Goal: Transaction & Acquisition: Purchase product/service

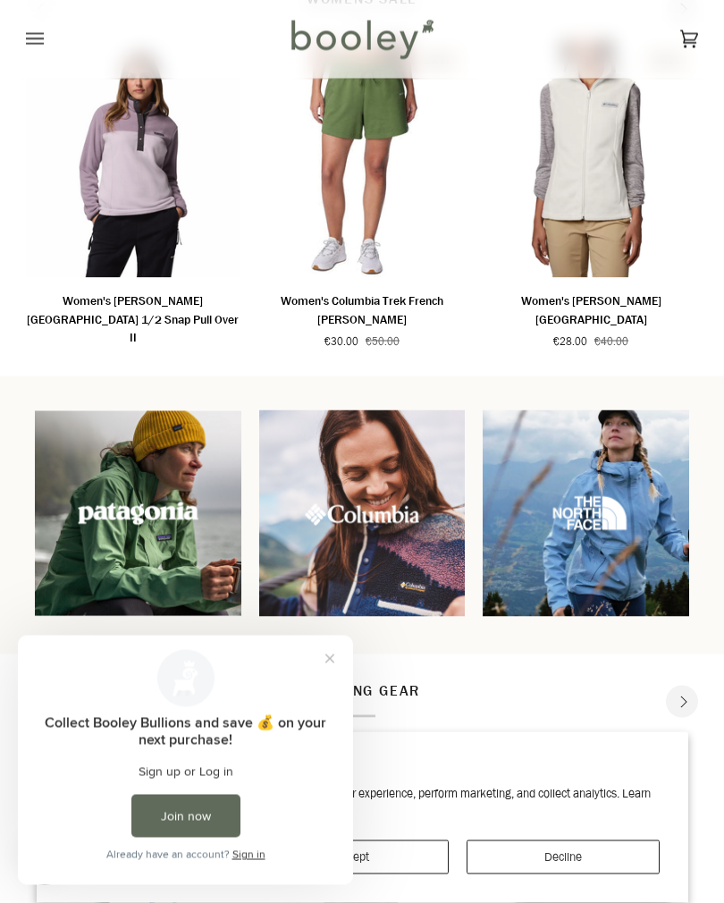
scroll to position [1263, 0]
click at [340, 665] on button "Close prompt" at bounding box center [330, 659] width 32 height 32
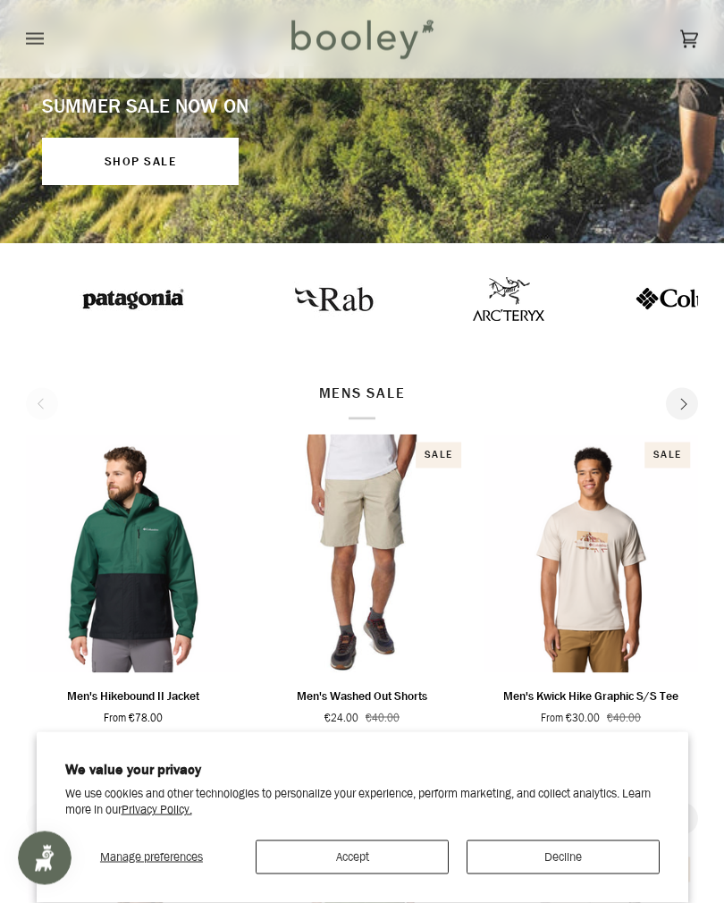
scroll to position [454, 0]
click at [378, 388] on p "MENS SALE" at bounding box center [362, 401] width 87 height 38
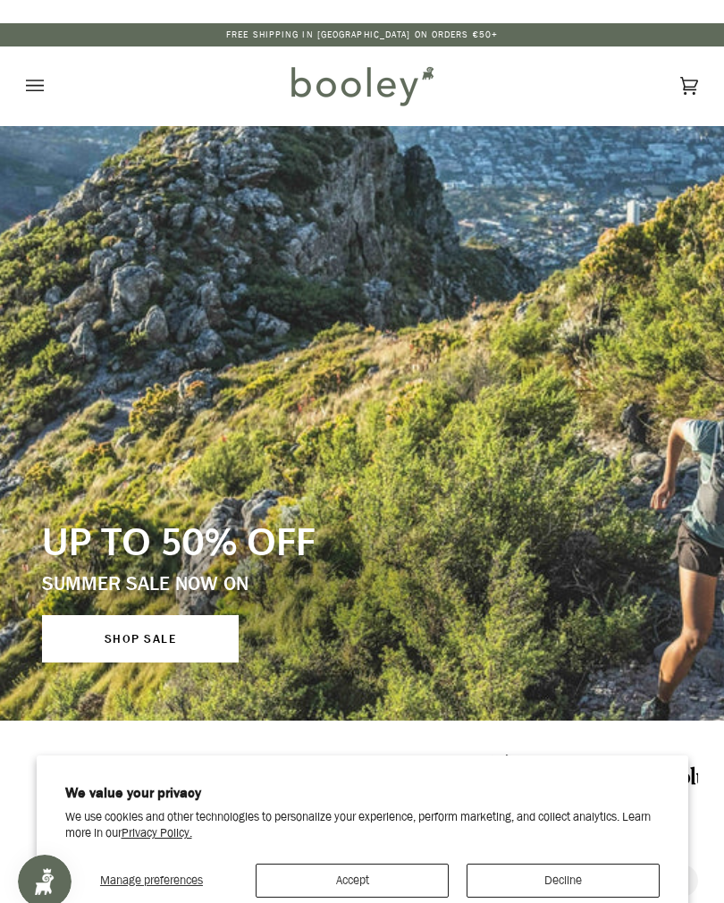
scroll to position [17, 0]
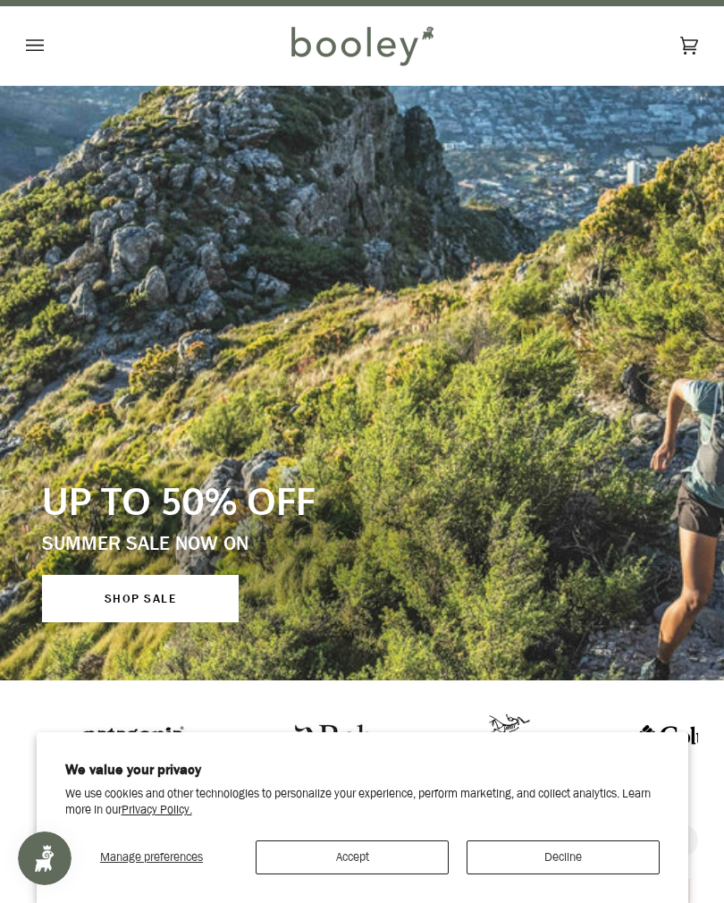
click at [169, 593] on link "SHOP SALE" at bounding box center [140, 598] width 197 height 47
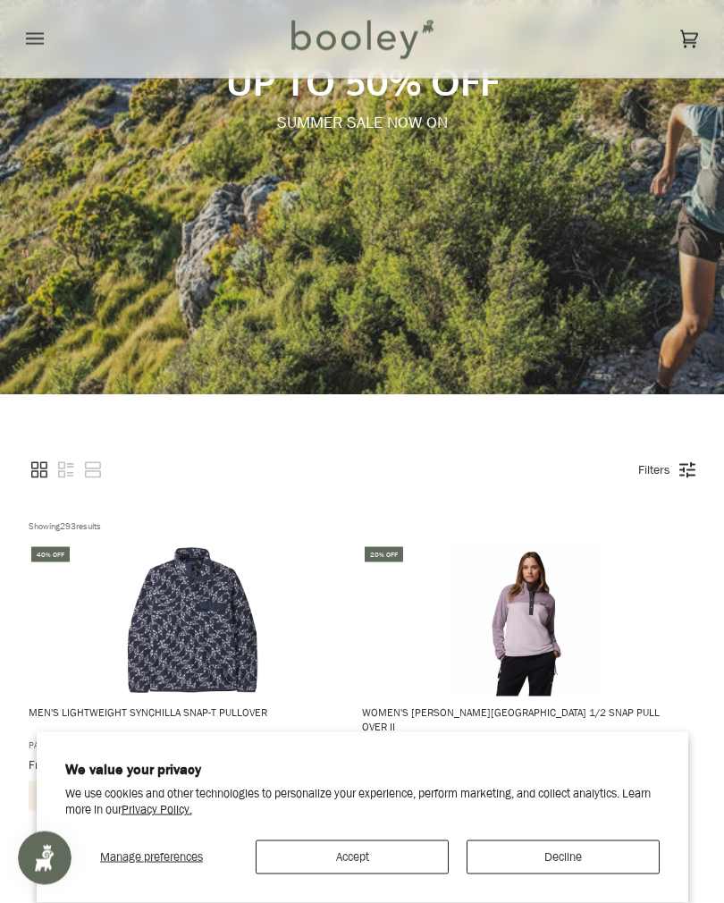
scroll to position [303, 0]
click at [381, 872] on button "Accept" at bounding box center [352, 858] width 193 height 34
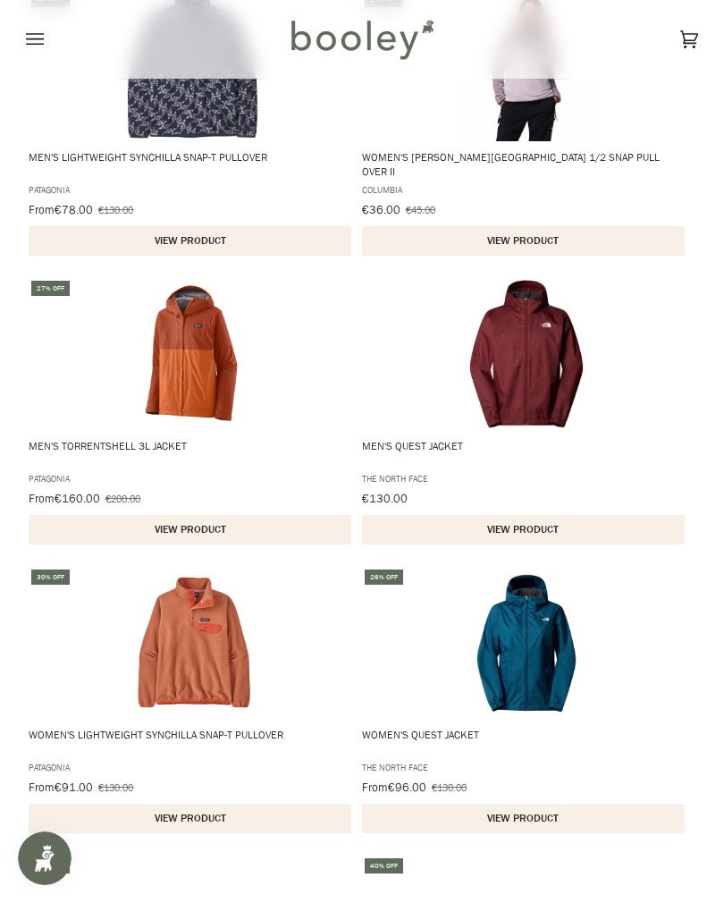
scroll to position [854, 0]
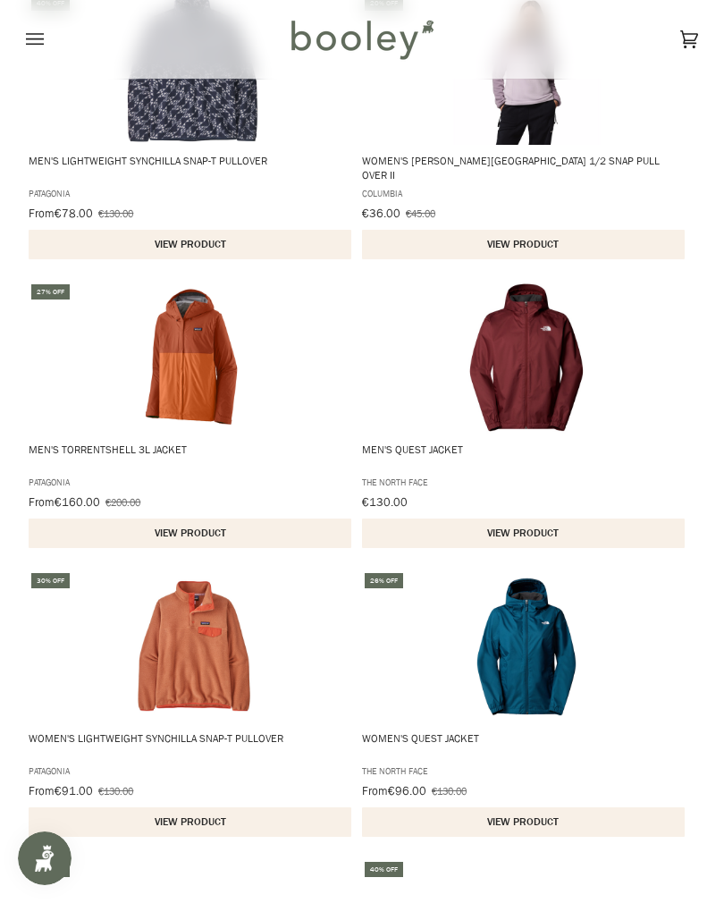
click at [46, 37] on button "Open menu" at bounding box center [53, 39] width 54 height 79
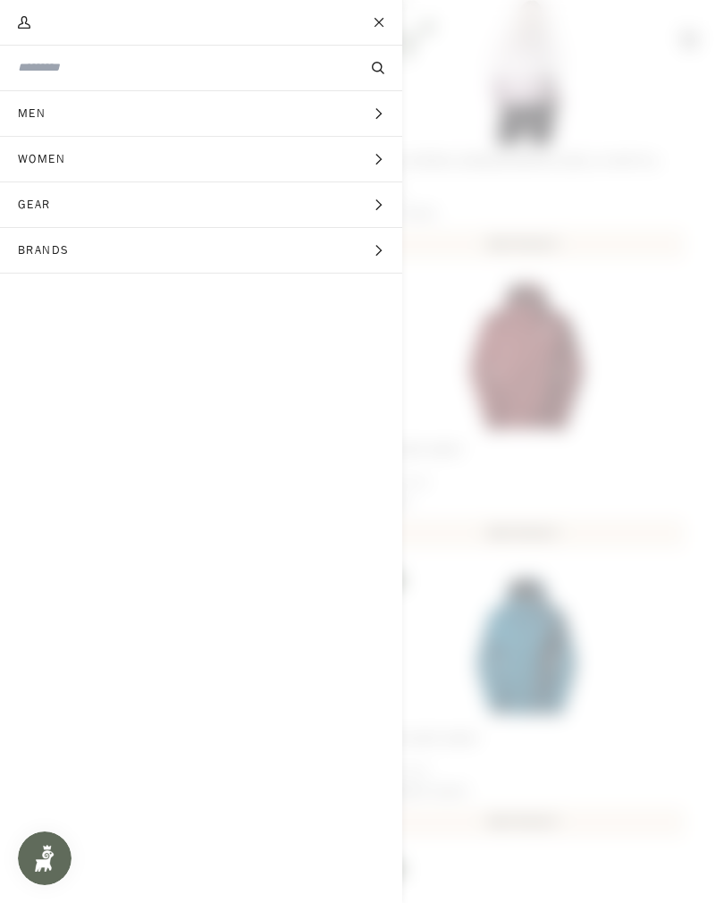
click at [54, 111] on span "Men" at bounding box center [38, 113] width 76 height 45
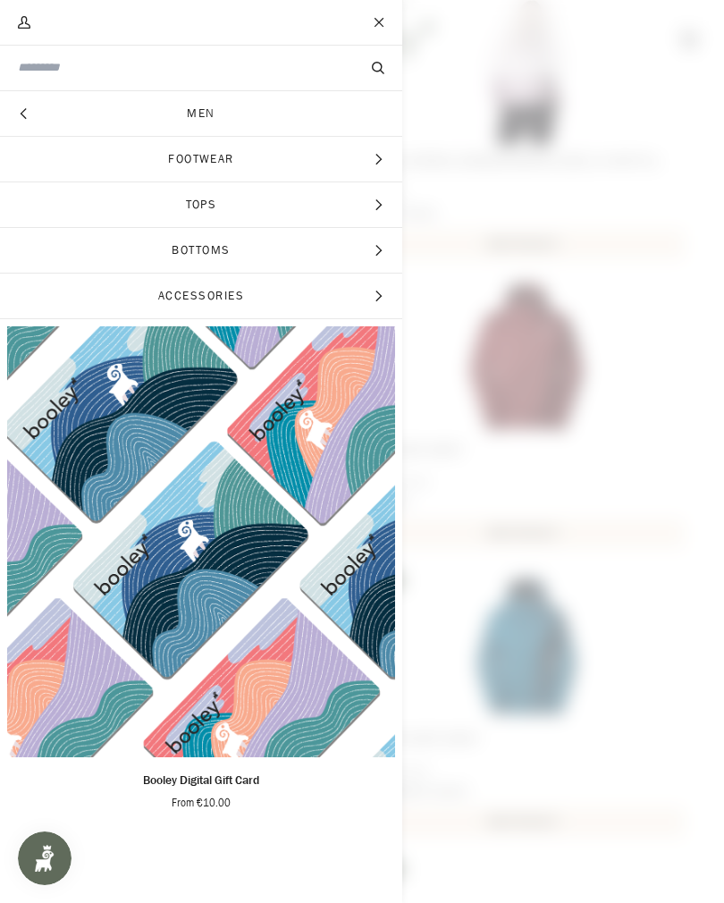
click at [230, 159] on span "Footwear" at bounding box center [201, 159] width 402 height 45
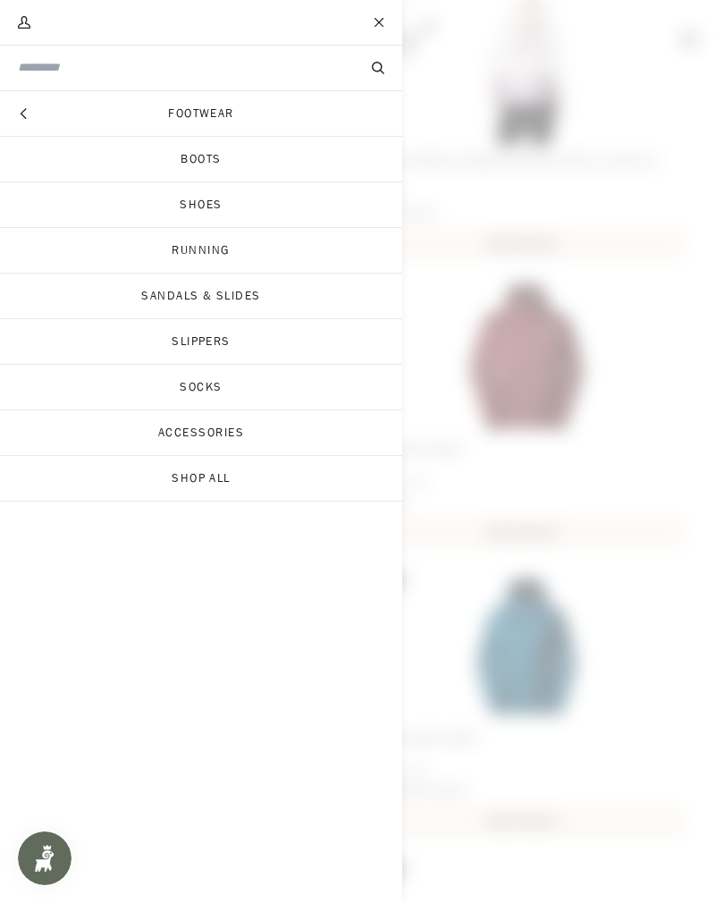
click at [225, 115] on link "Footwear" at bounding box center [201, 113] width 402 height 45
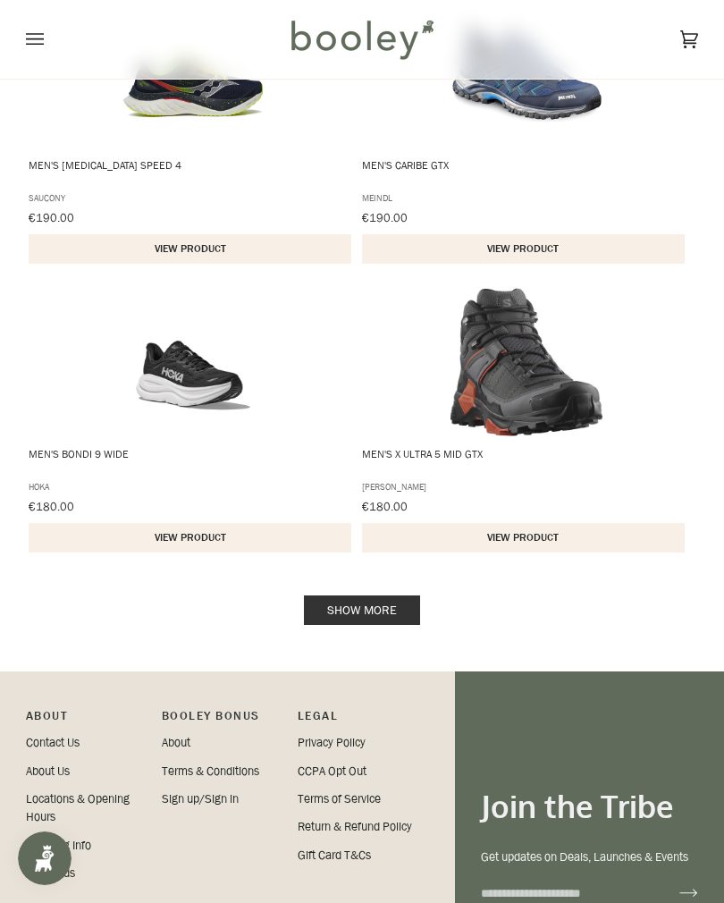
scroll to position [2673, 0]
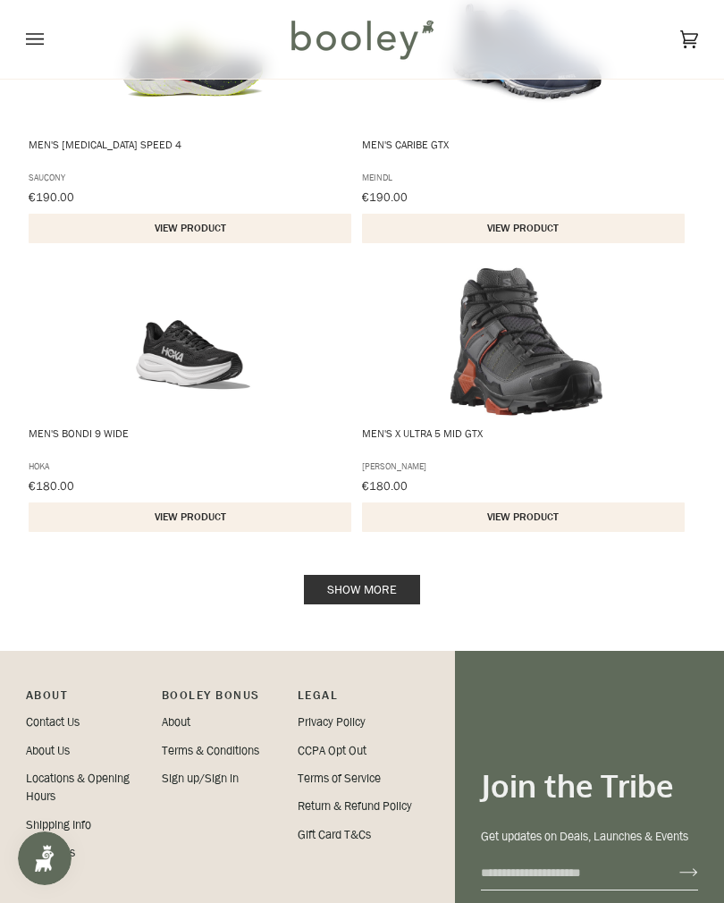
click at [374, 587] on link "Show more" at bounding box center [362, 590] width 116 height 30
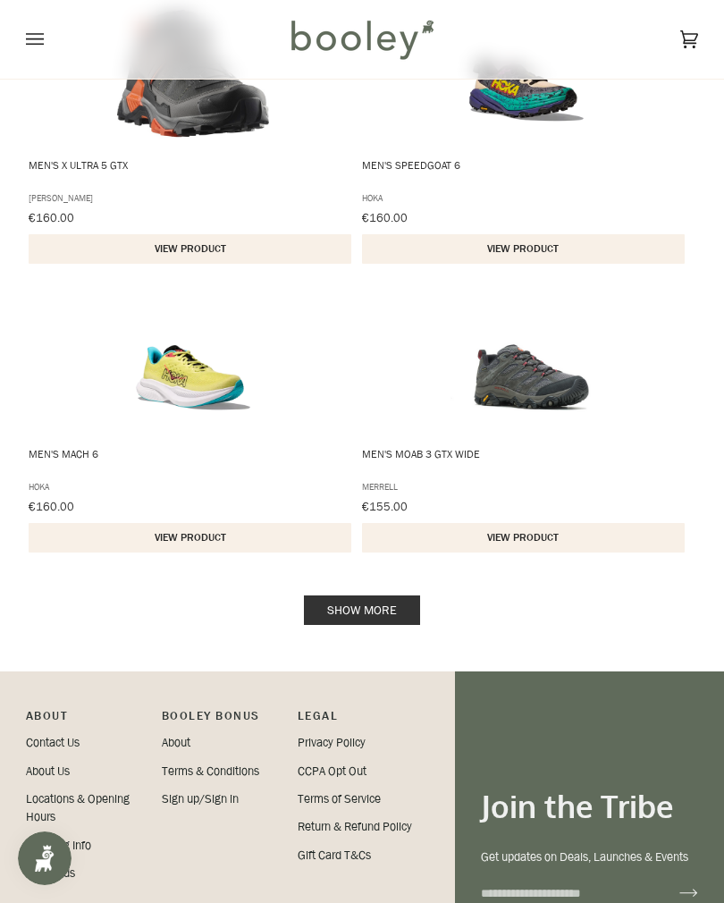
scroll to position [5544, 0]
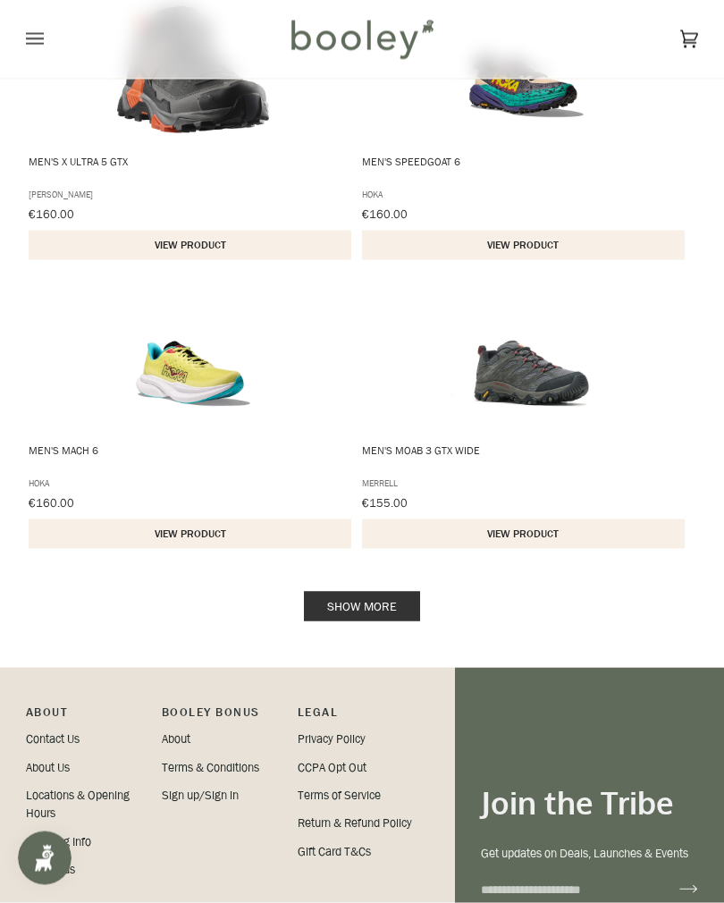
click at [377, 596] on link "Show more" at bounding box center [362, 607] width 116 height 30
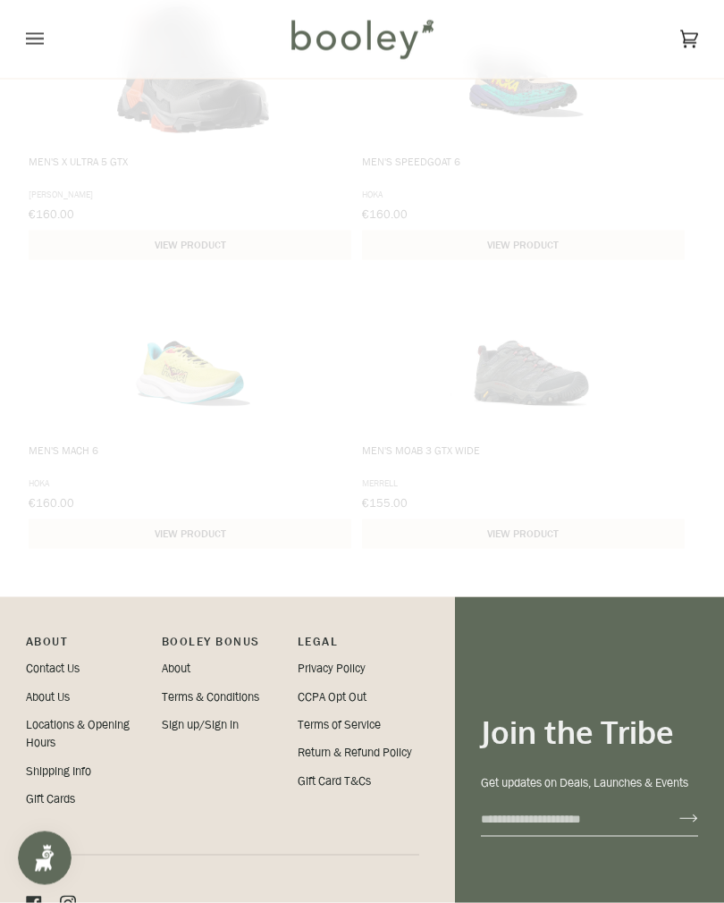
scroll to position [5545, 0]
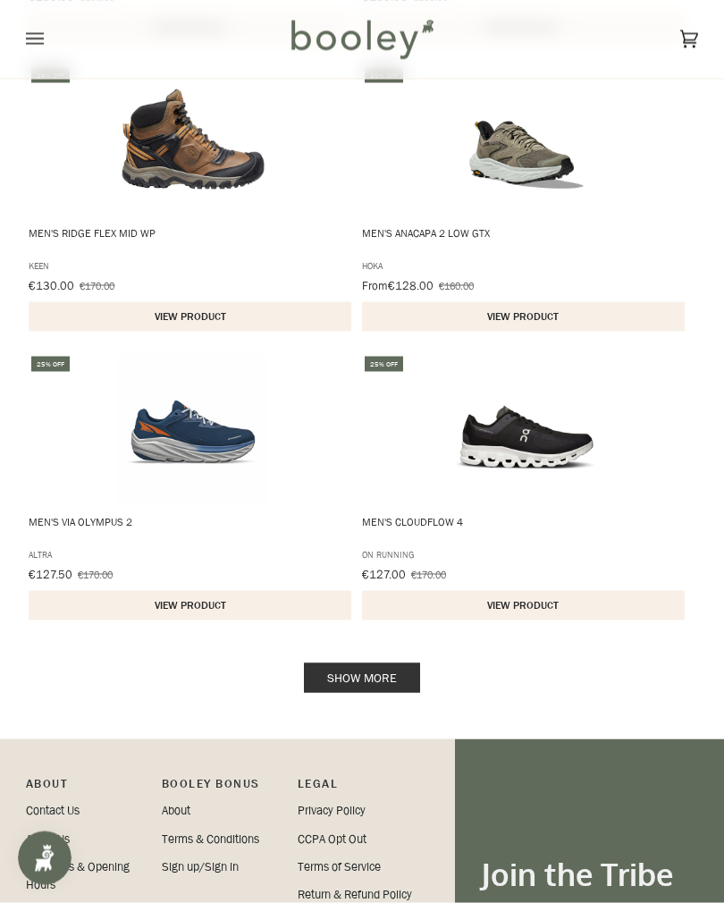
scroll to position [8377, 0]
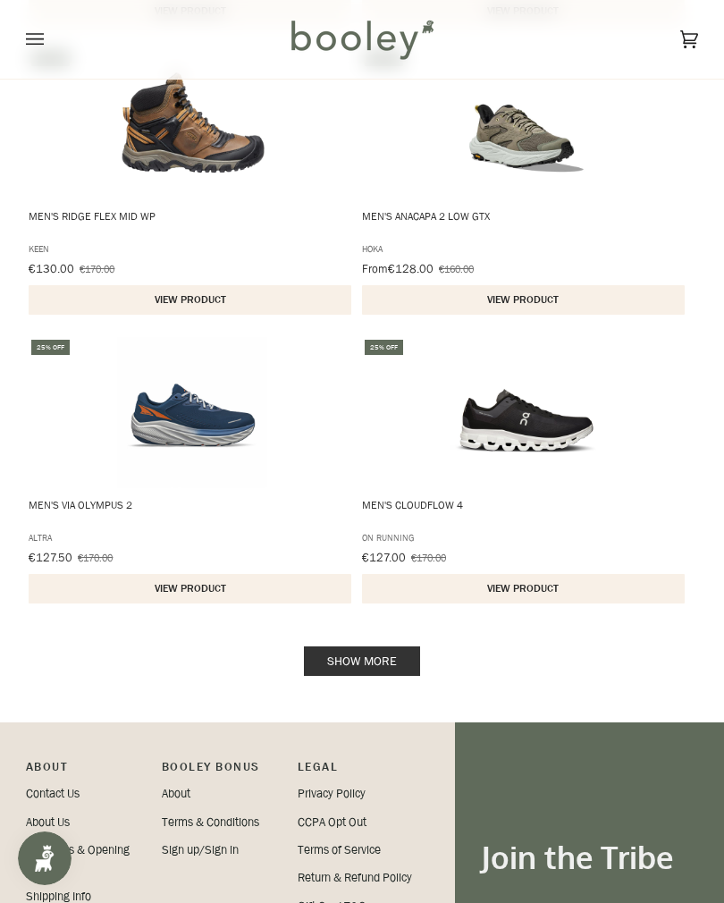
click at [382, 654] on link "Show more" at bounding box center [362, 661] width 116 height 30
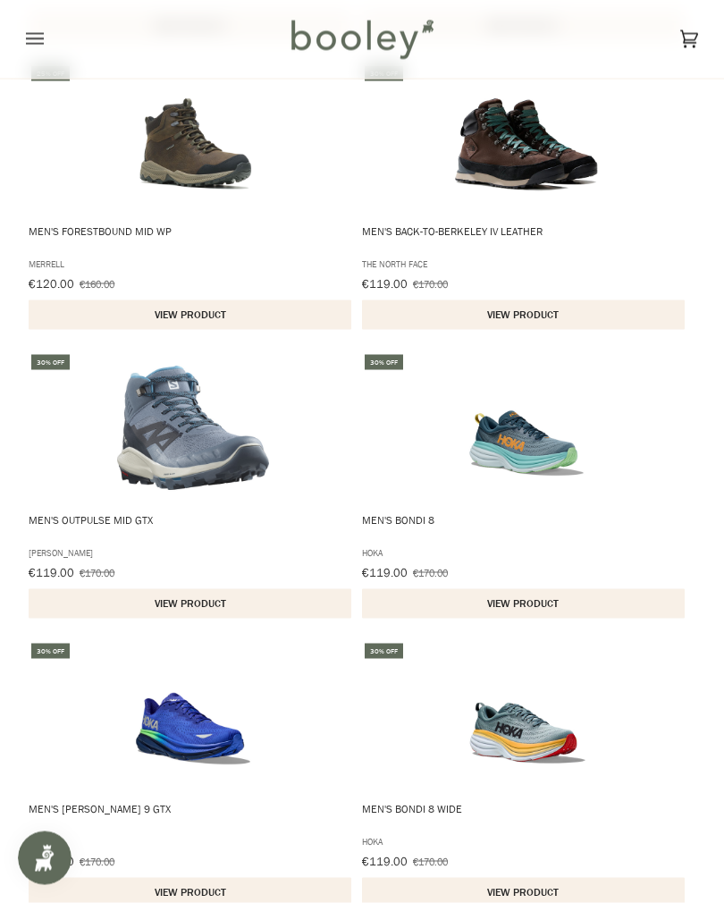
scroll to position [10387, 0]
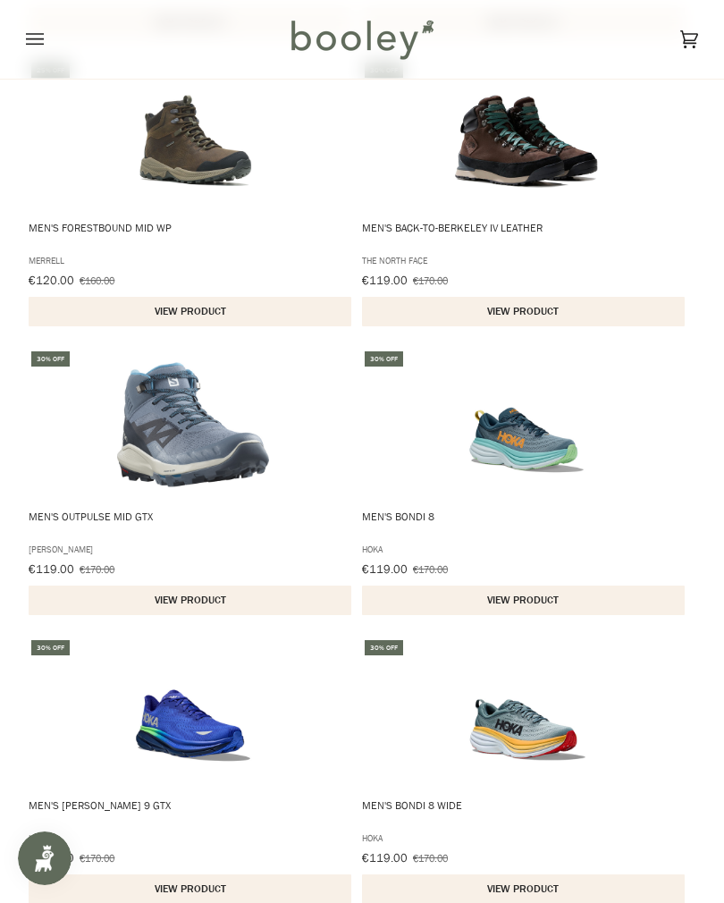
click at [547, 434] on img "Men's Bondi 8" at bounding box center [527, 425] width 152 height 152
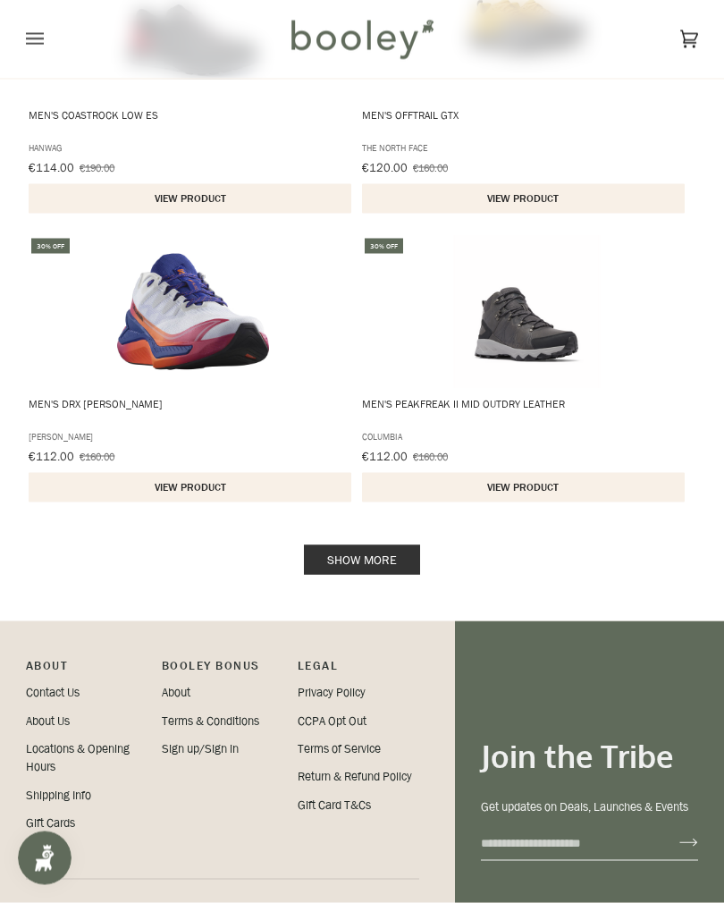
scroll to position [11380, 0]
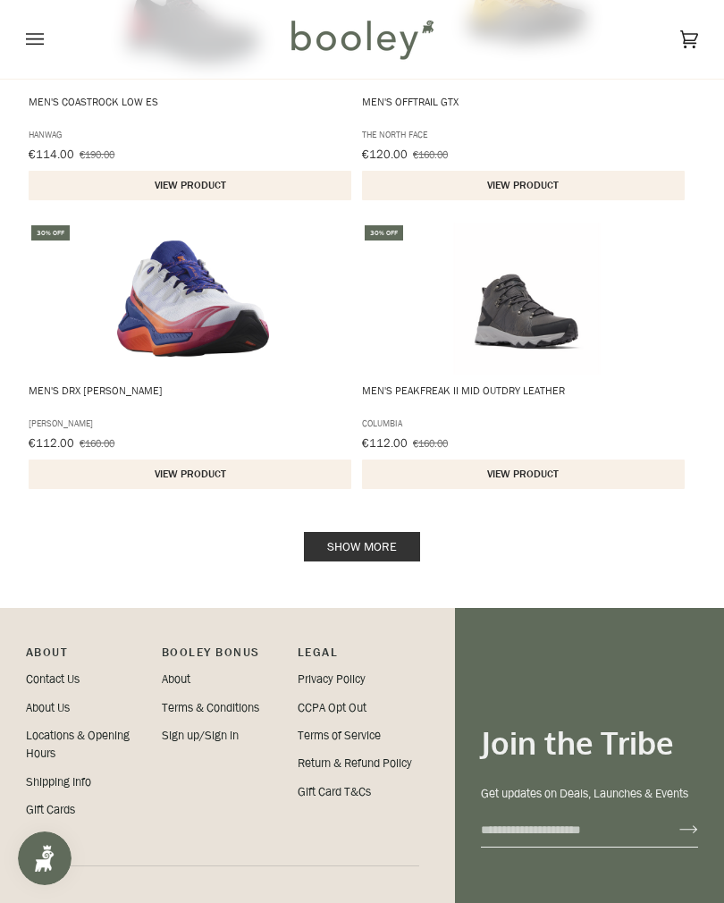
click at [373, 537] on link "Show more" at bounding box center [362, 547] width 116 height 30
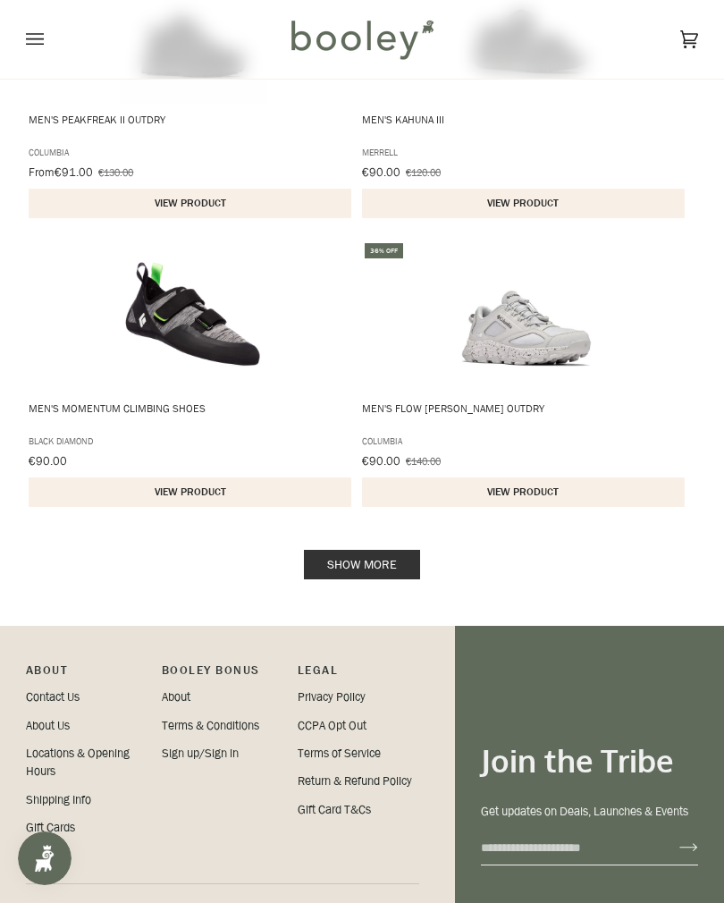
scroll to position [14306, 0]
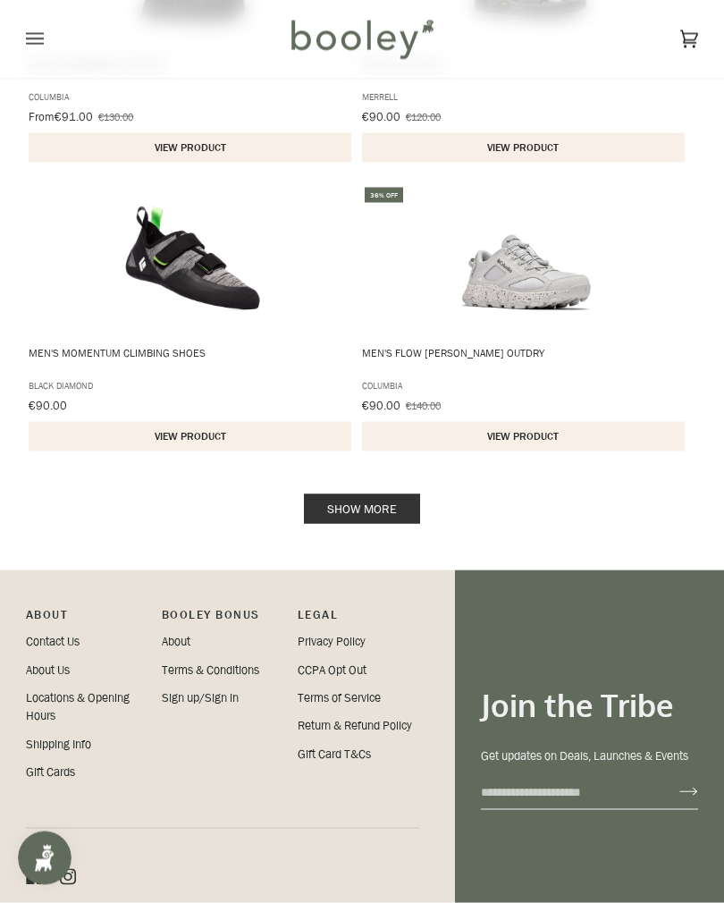
click at [384, 503] on link "Show more" at bounding box center [362, 509] width 116 height 30
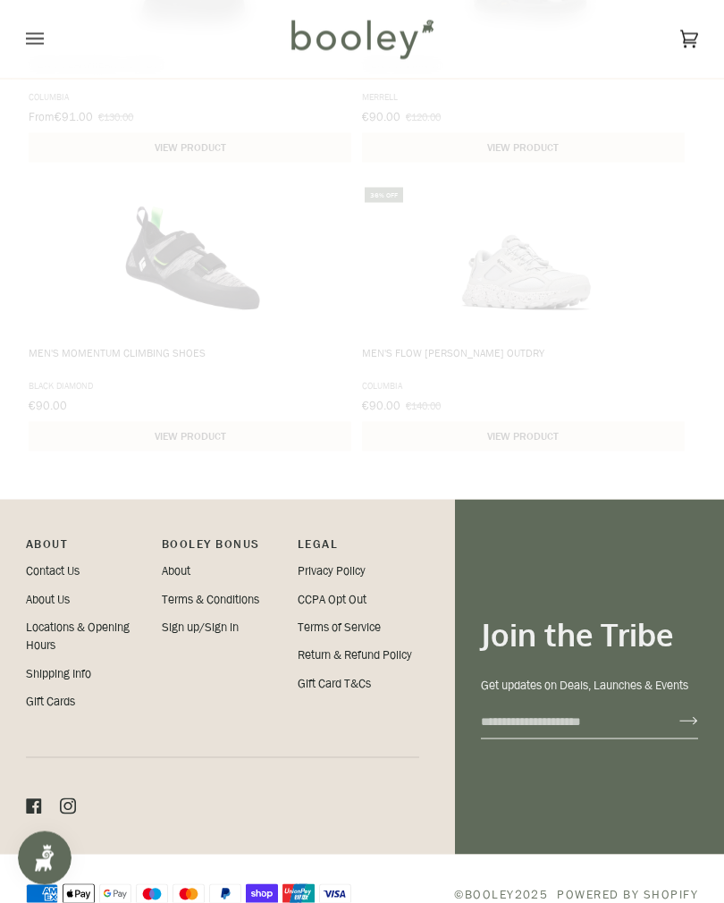
scroll to position [14306, 0]
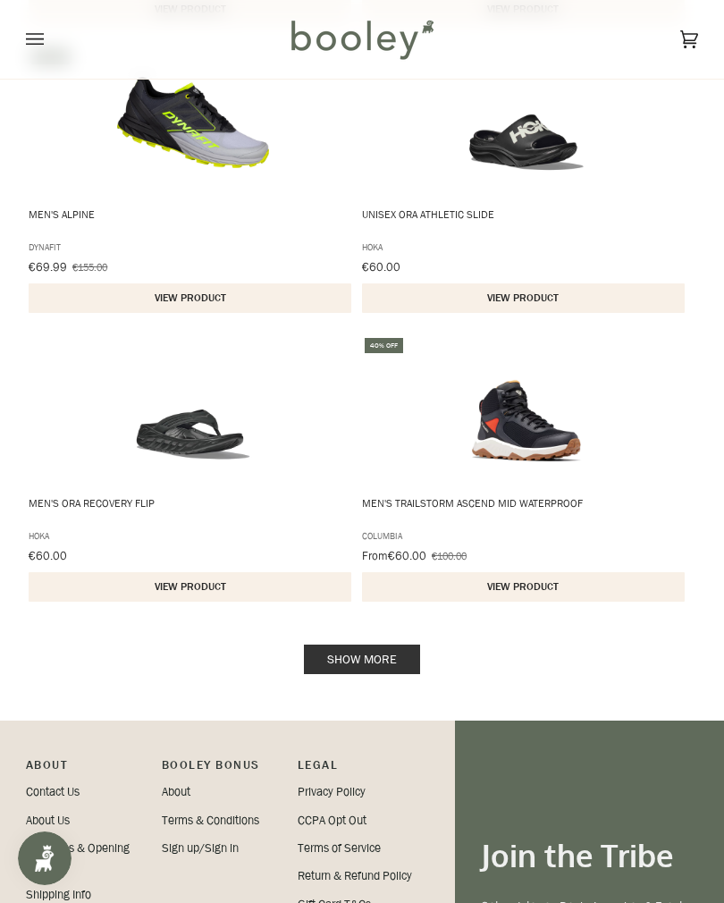
scroll to position [17082, 0]
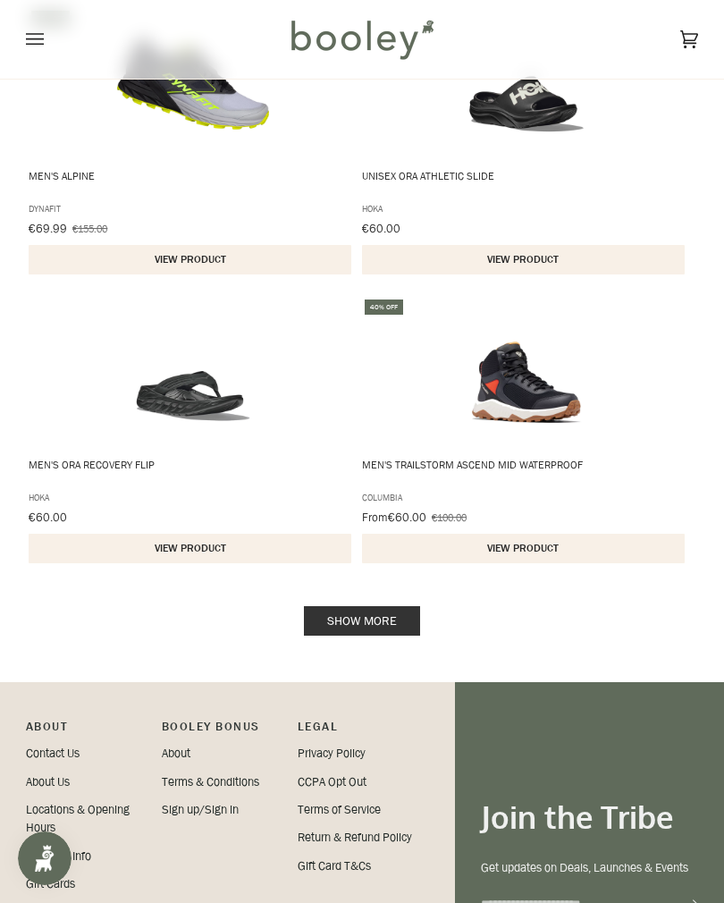
click at [385, 617] on link "Show more" at bounding box center [362, 621] width 116 height 30
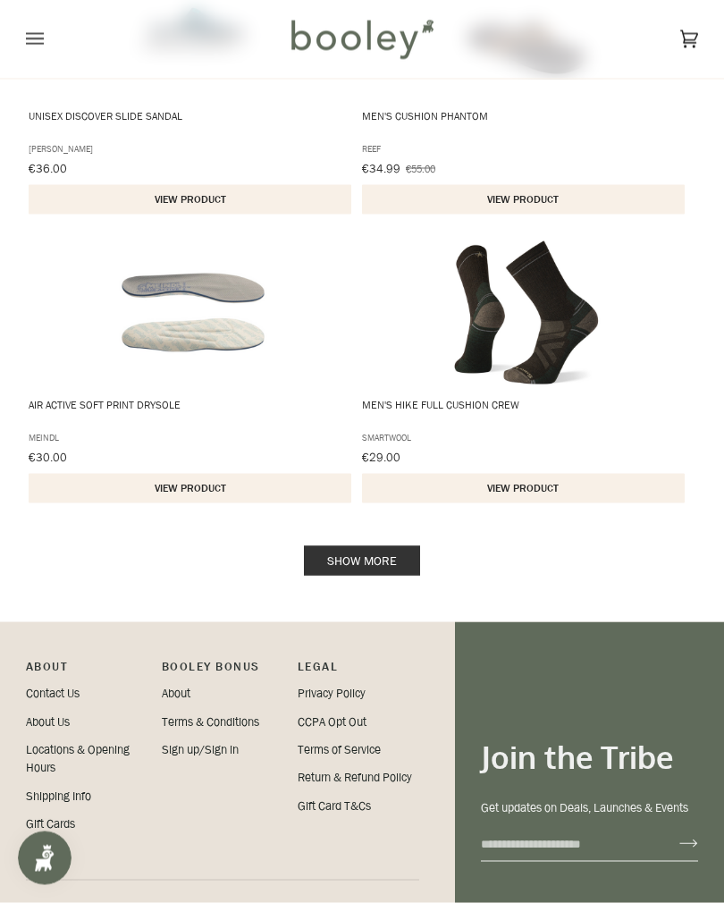
scroll to position [20106, 0]
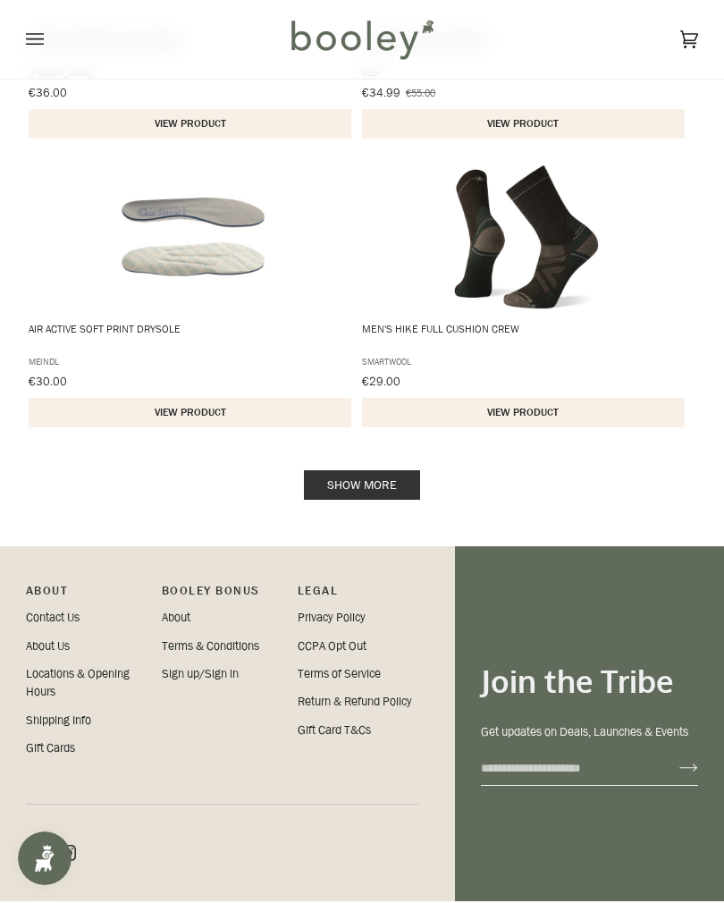
click at [381, 480] on link "Show more" at bounding box center [362, 485] width 116 height 30
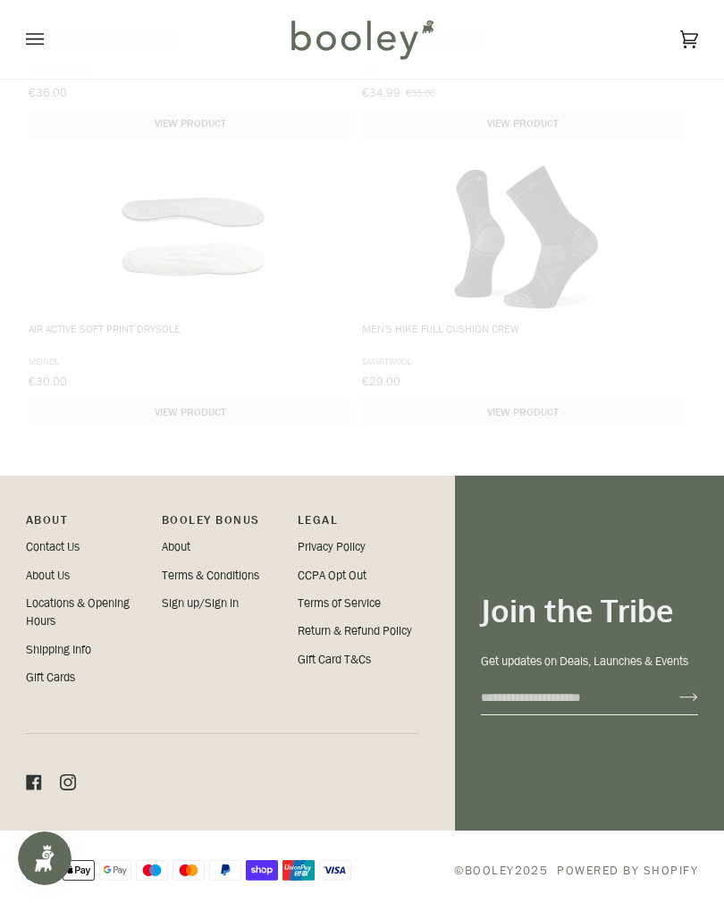
scroll to position [20083, 0]
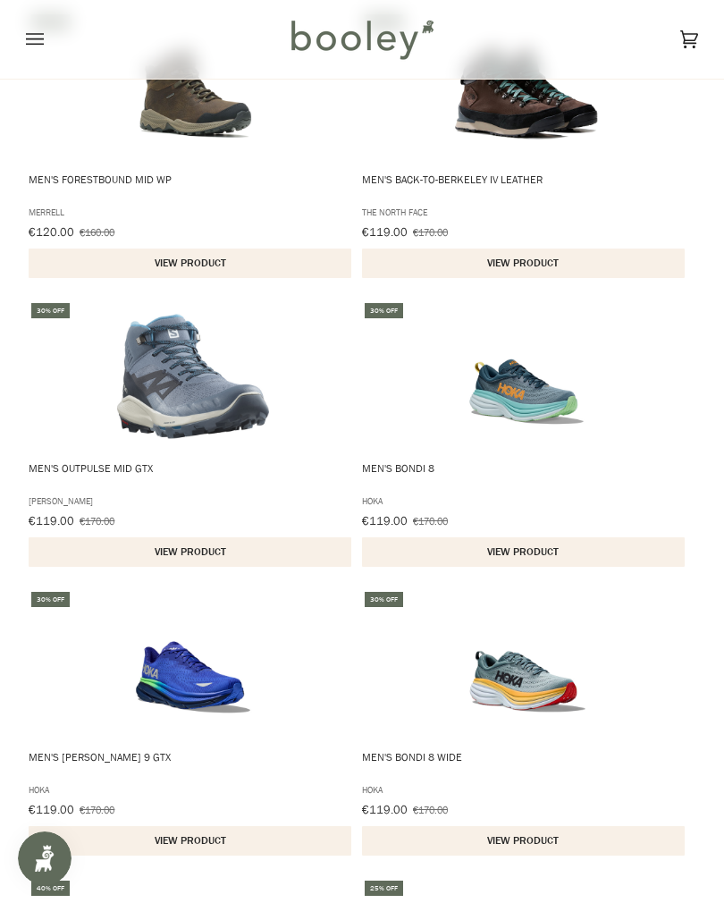
scroll to position [10428, 0]
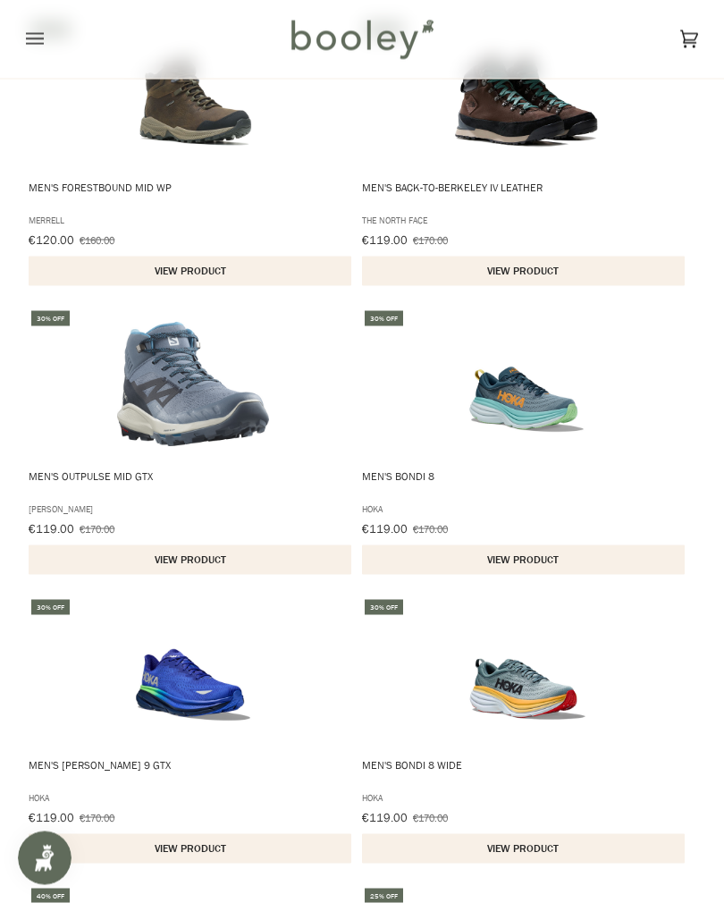
click at [540, 399] on img "Men's Bondi 8" at bounding box center [527, 384] width 152 height 152
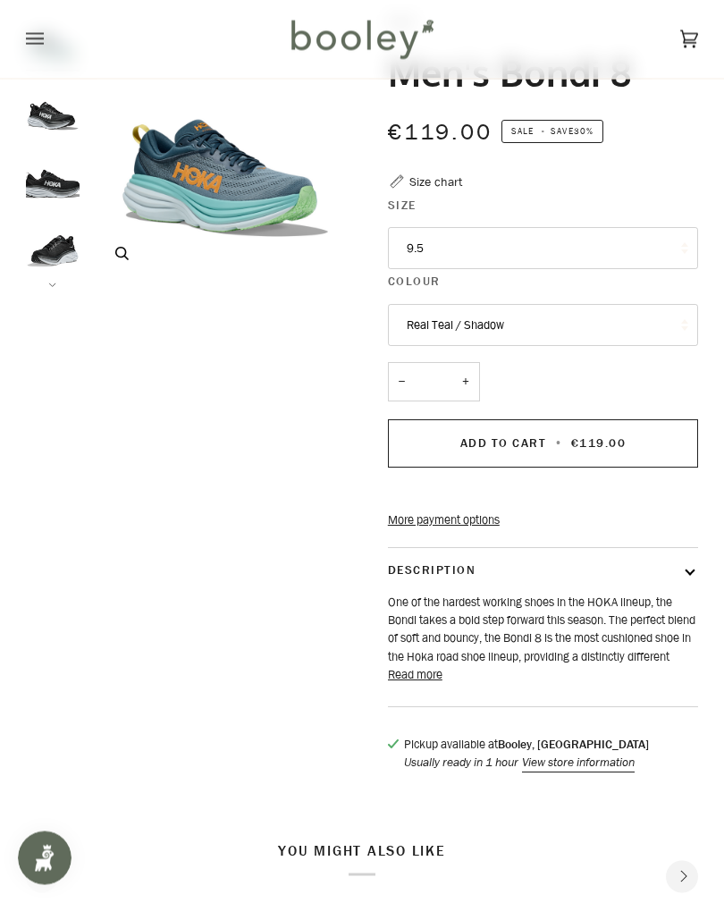
scroll to position [109, 0]
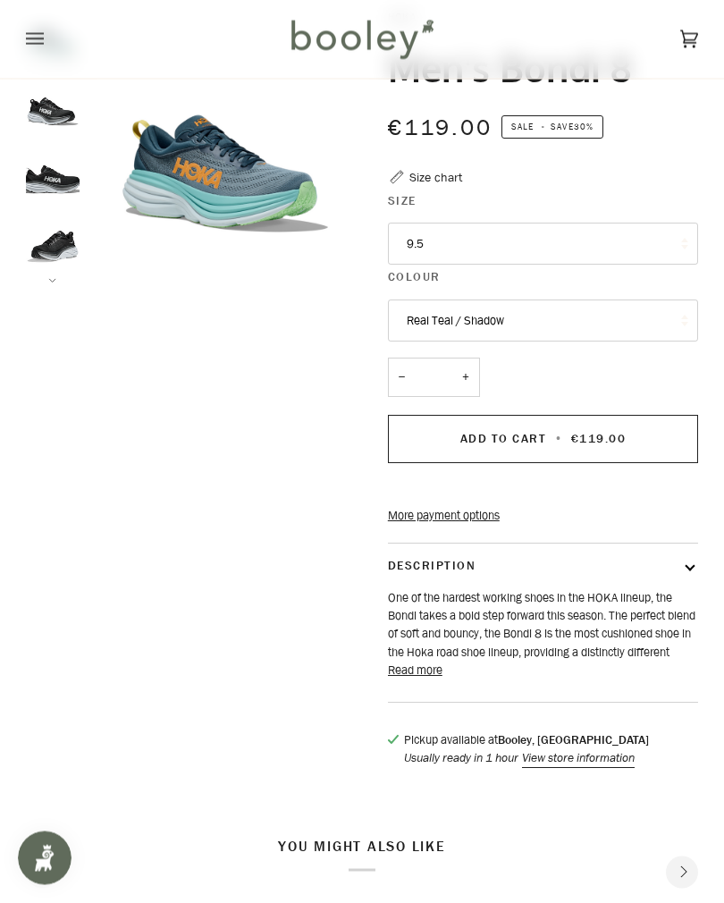
click at [425, 680] on button "Read more" at bounding box center [415, 672] width 55 height 18
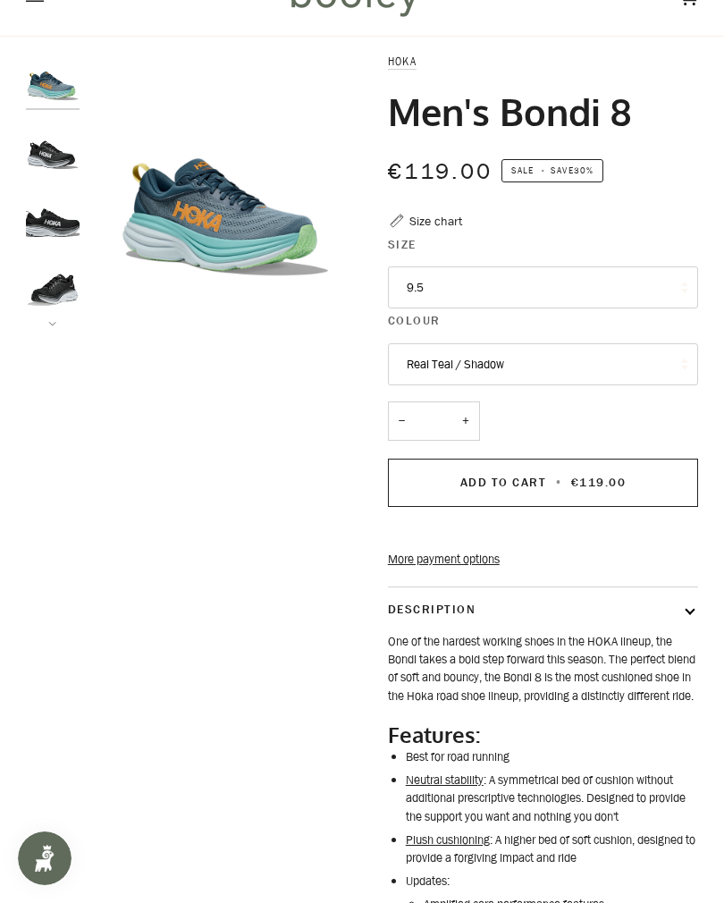
scroll to position [0, 0]
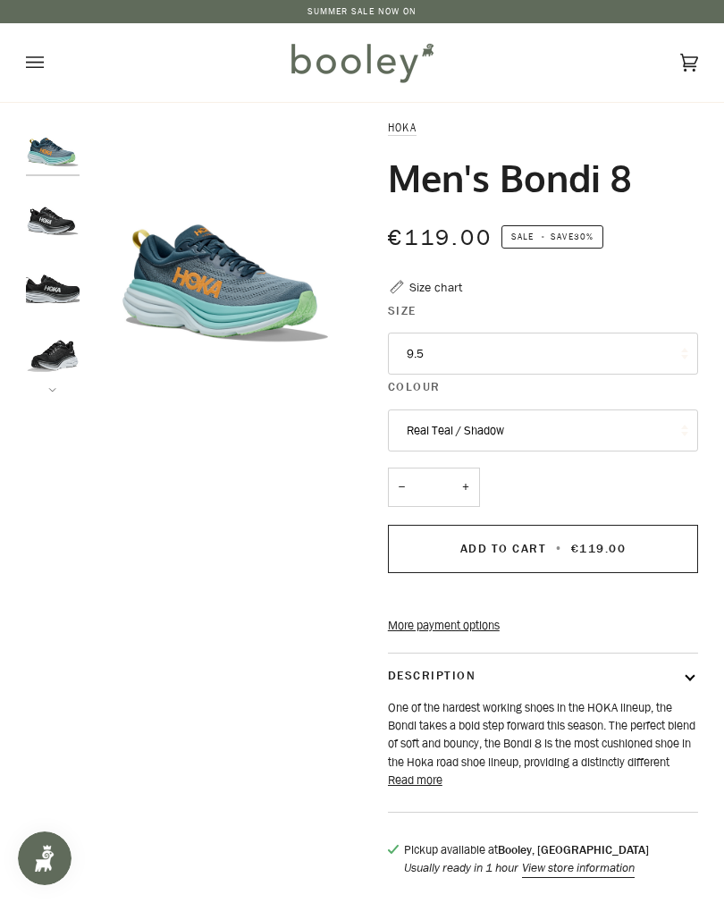
click at [447, 278] on div "Size chart" at bounding box center [436, 287] width 53 height 19
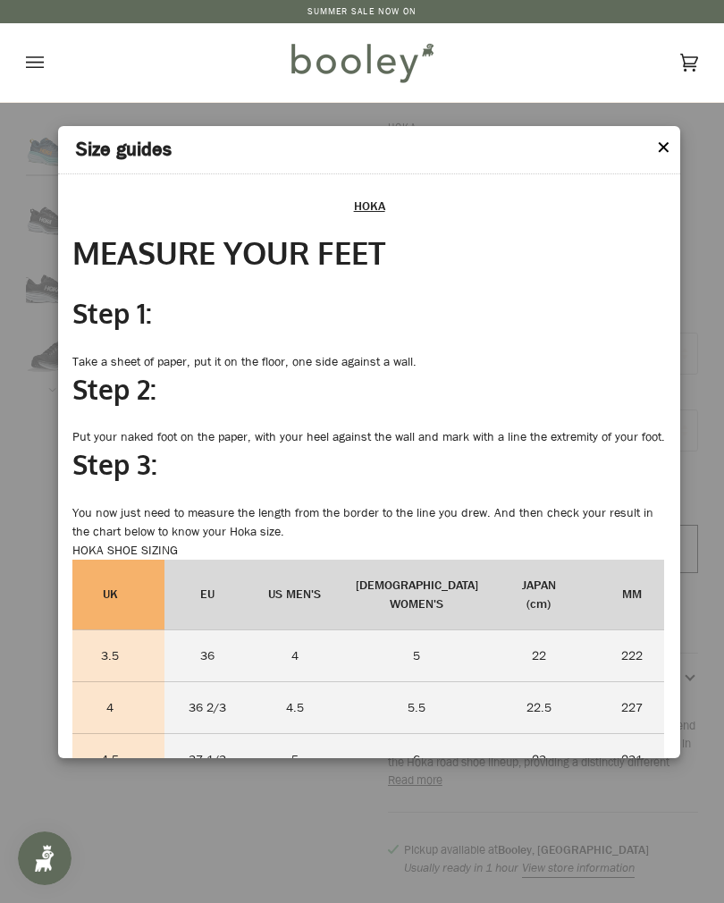
click at [598, 435] on div "Step 2: Put your naked foot on the paper, with your heel against the wall and m…" at bounding box center [369, 409] width 595 height 76
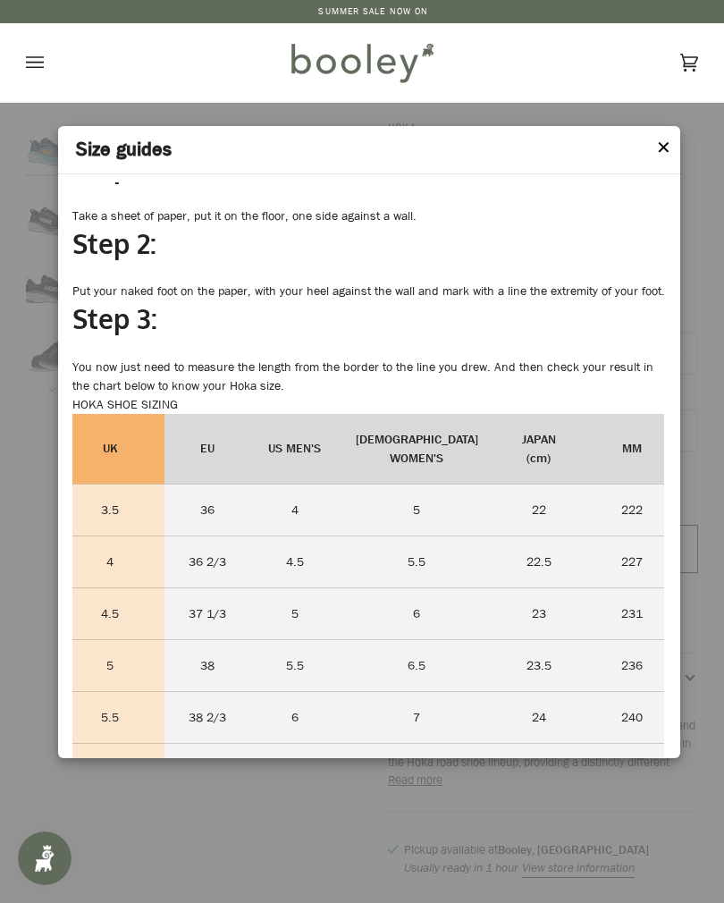
scroll to position [147, 0]
click at [650, 394] on div "Step 3: You now just need to measure the length from the border to the line you…" at bounding box center [369, 347] width 595 height 95
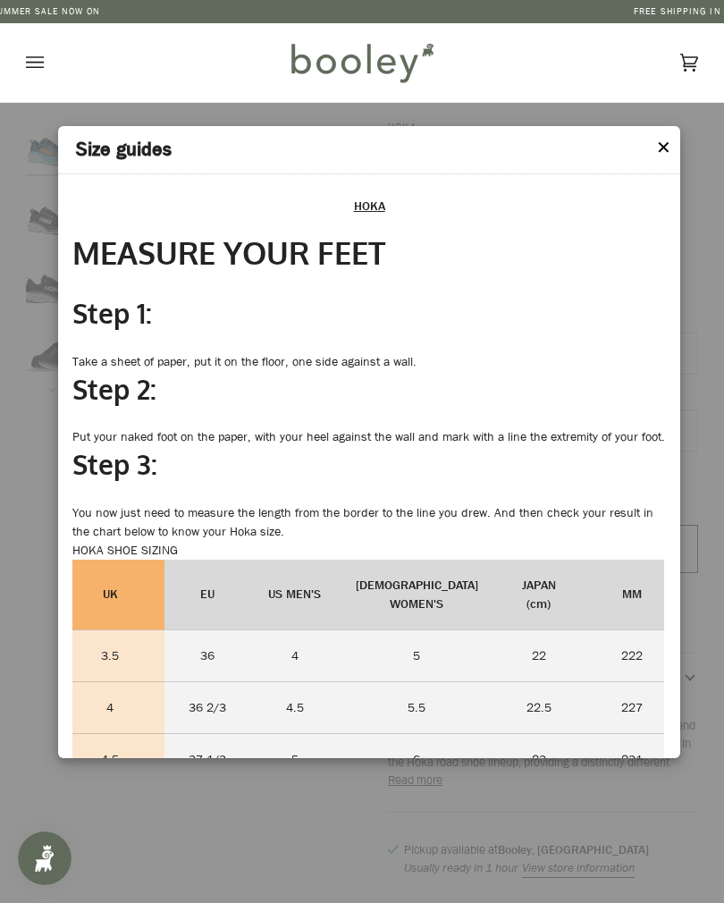
scroll to position [0, 0]
click at [45, 55] on button "Open menu" at bounding box center [53, 62] width 54 height 79
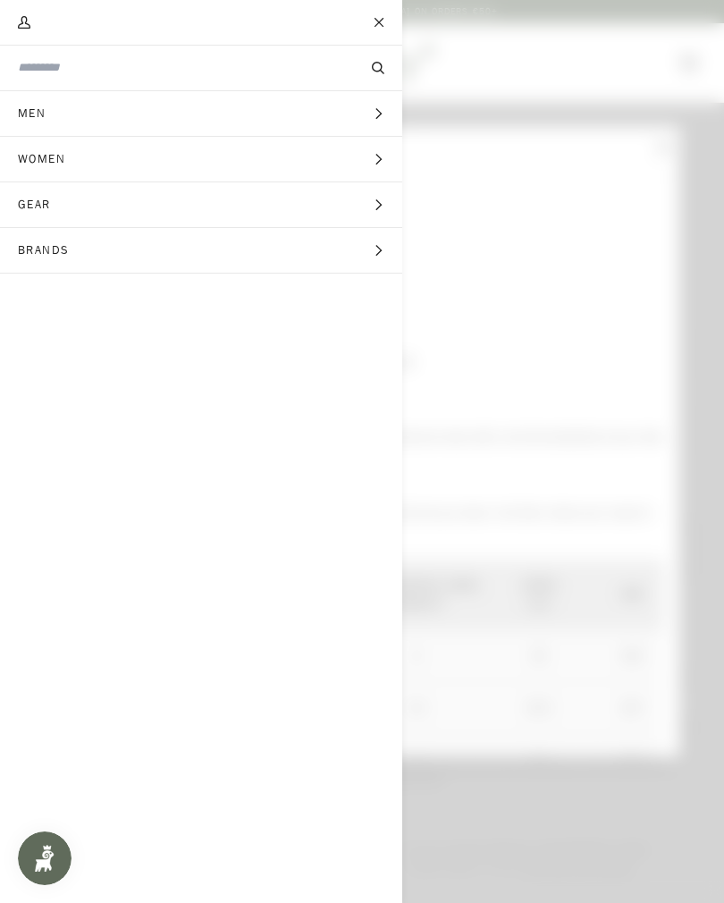
click at [70, 240] on span "Brands" at bounding box center [50, 250] width 100 height 45
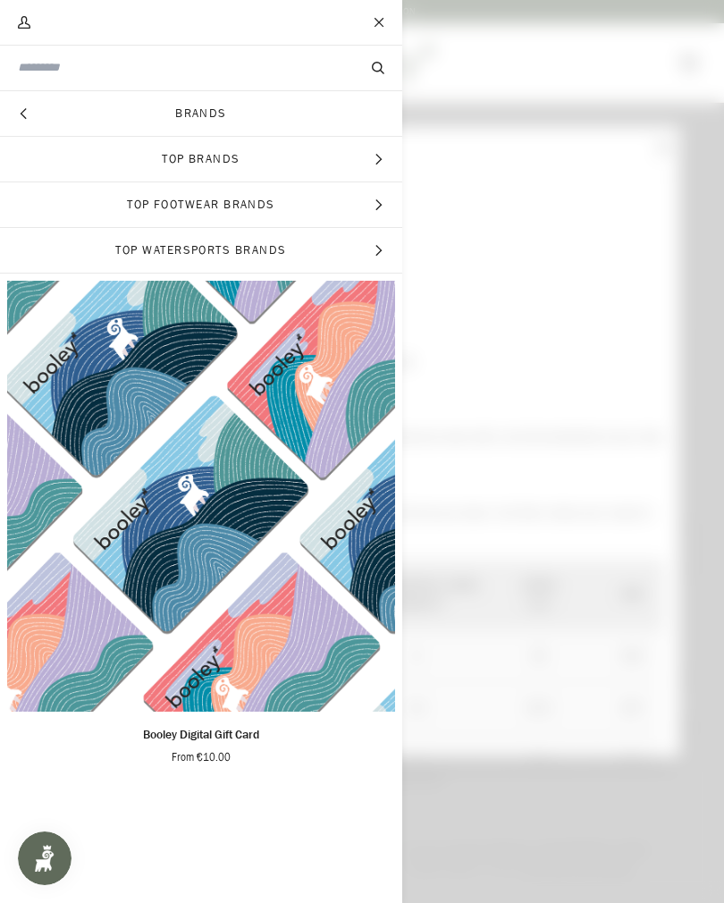
click at [221, 105] on link "Brands" at bounding box center [201, 113] width 402 height 45
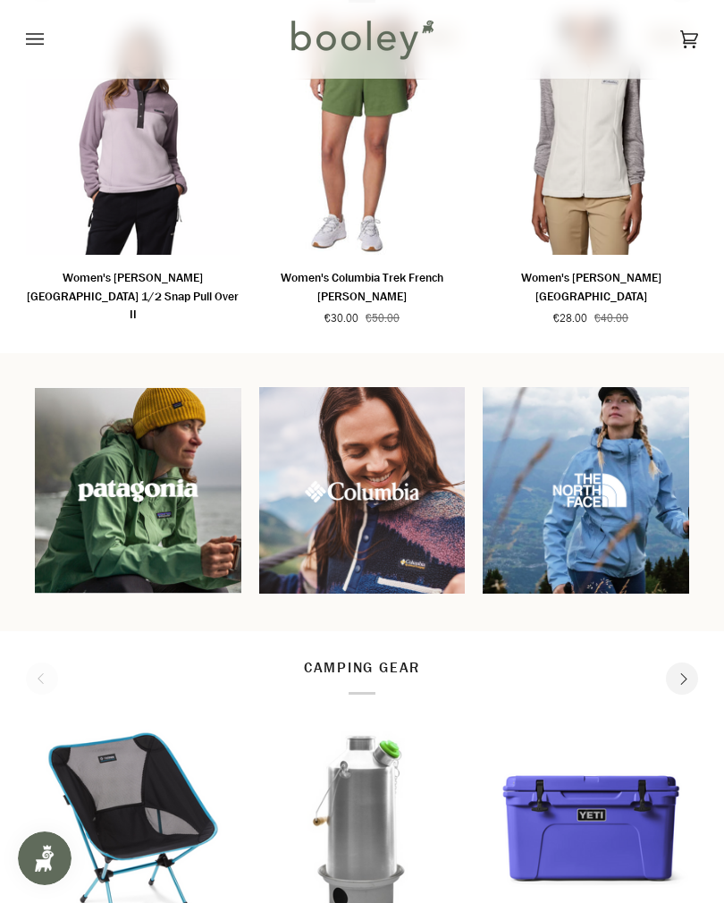
scroll to position [1290, 0]
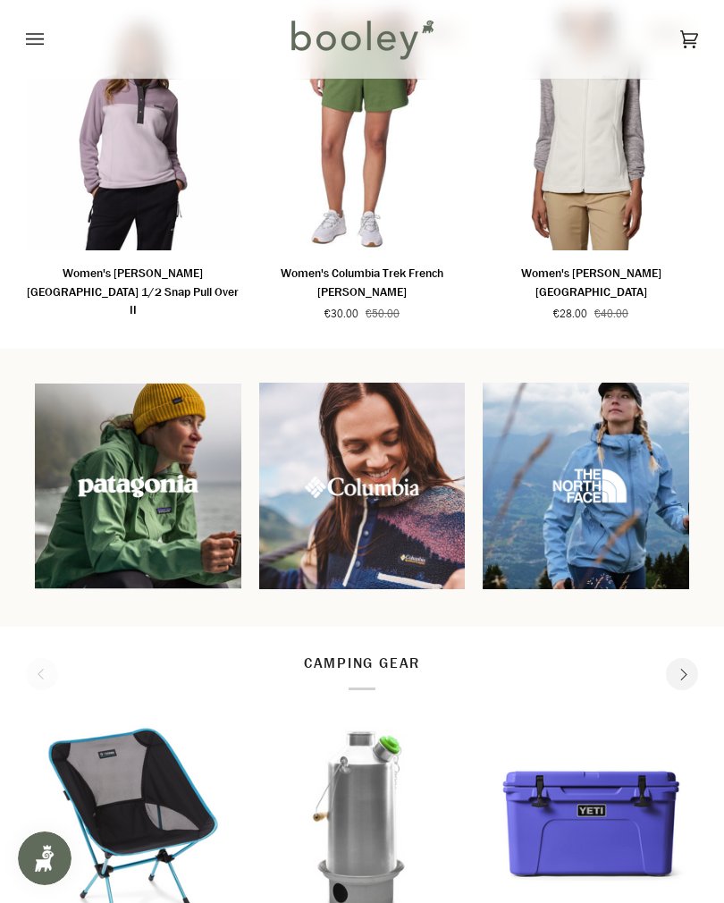
click at [169, 498] on img at bounding box center [138, 486] width 207 height 207
click at [195, 500] on img at bounding box center [138, 486] width 207 height 207
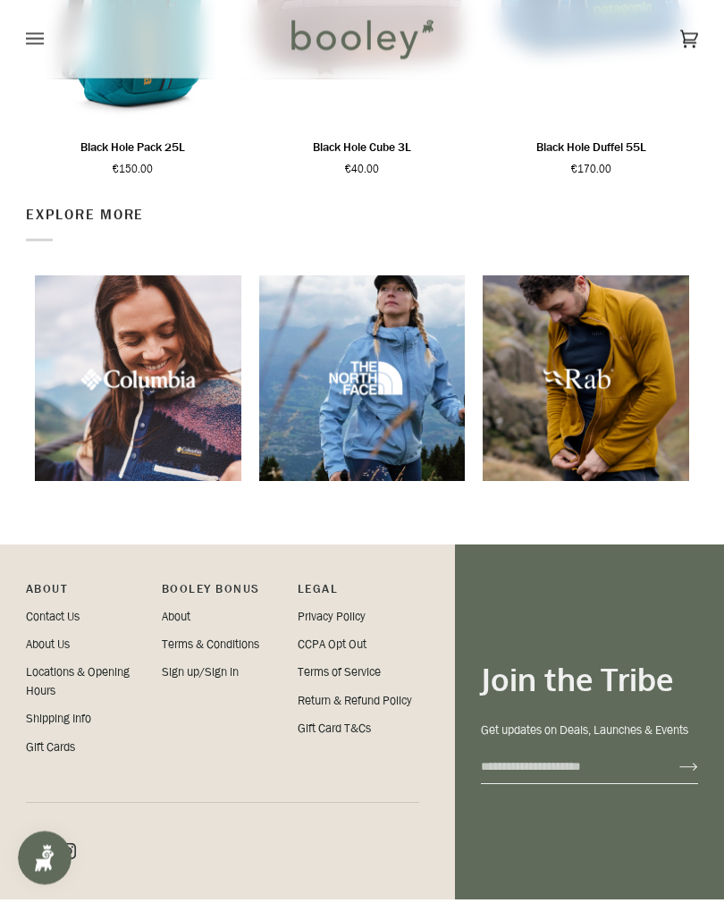
scroll to position [2129, 0]
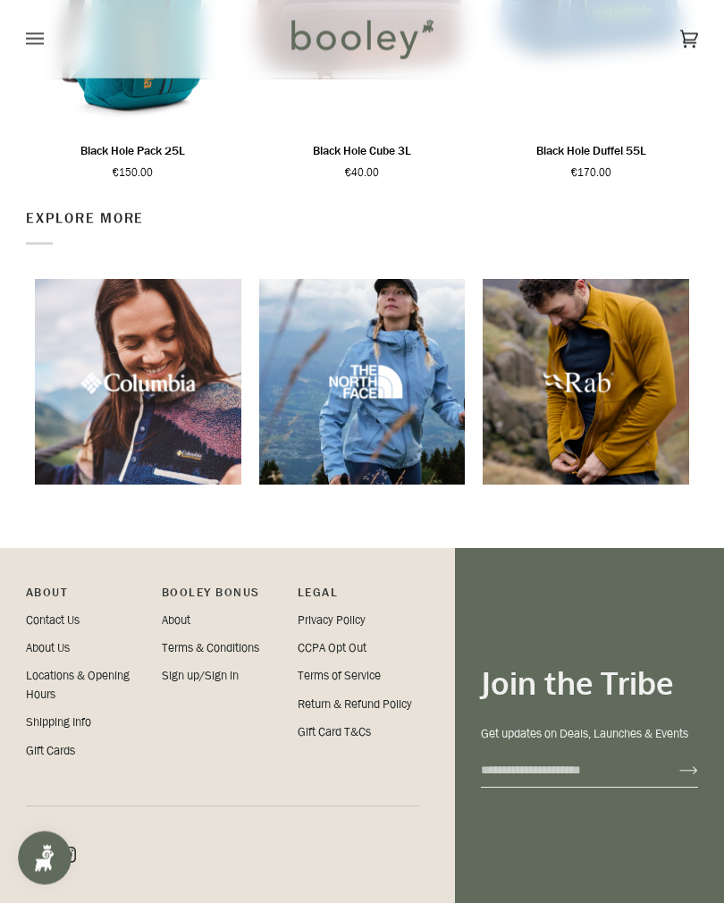
click at [165, 398] on img at bounding box center [138, 383] width 207 height 207
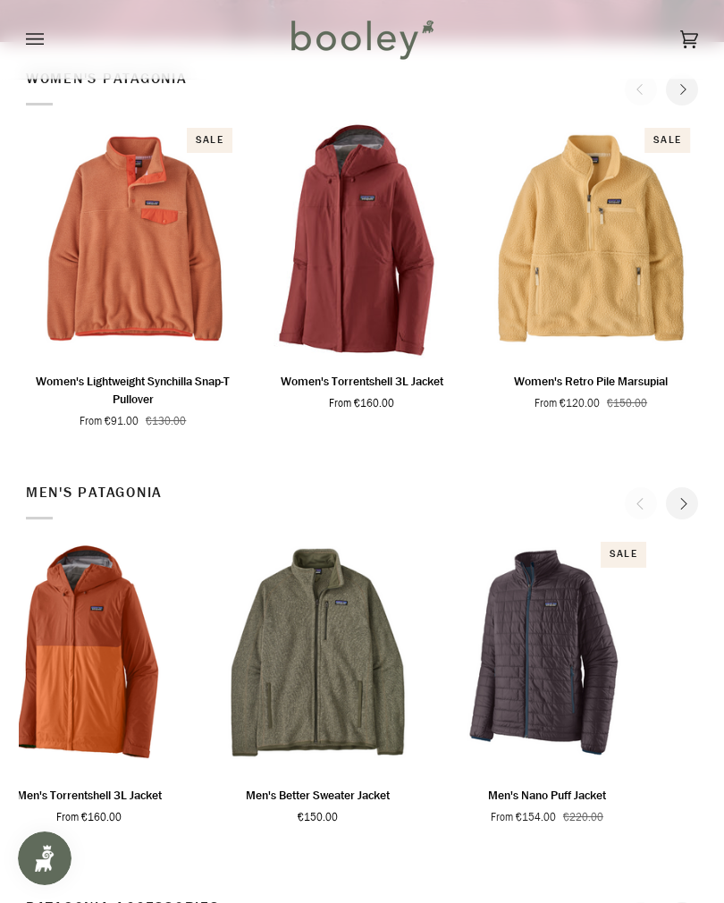
scroll to position [0, 0]
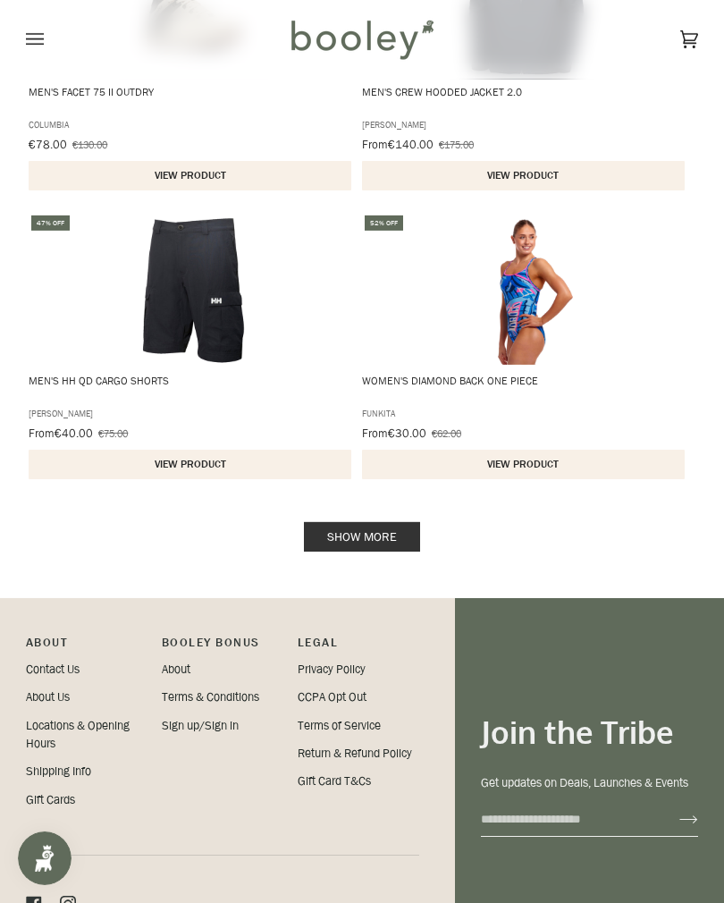
scroll to position [3277, 0]
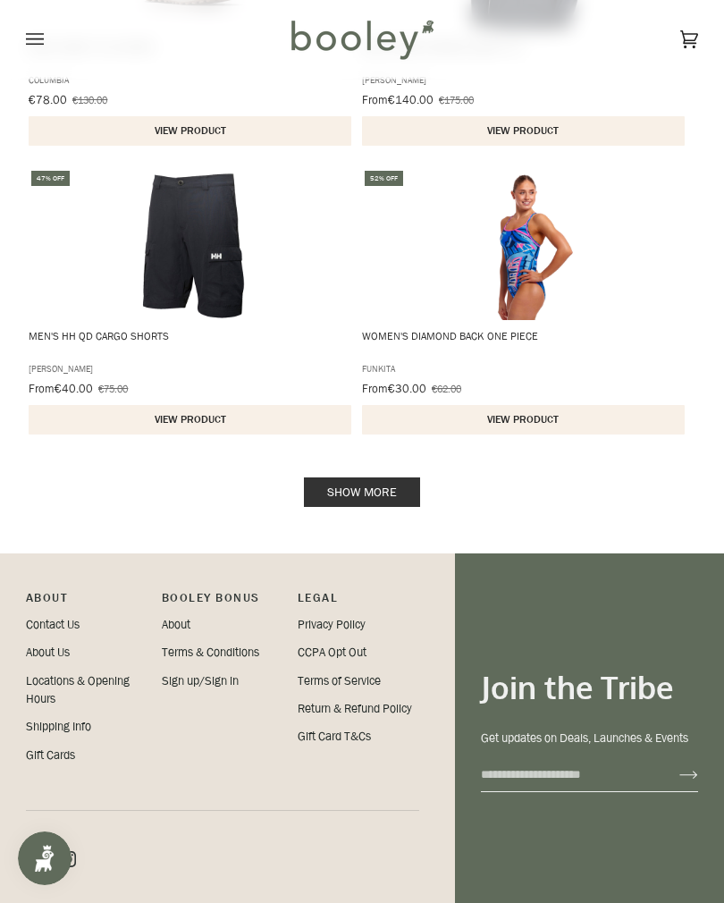
click at [400, 486] on link "Show more" at bounding box center [362, 492] width 116 height 30
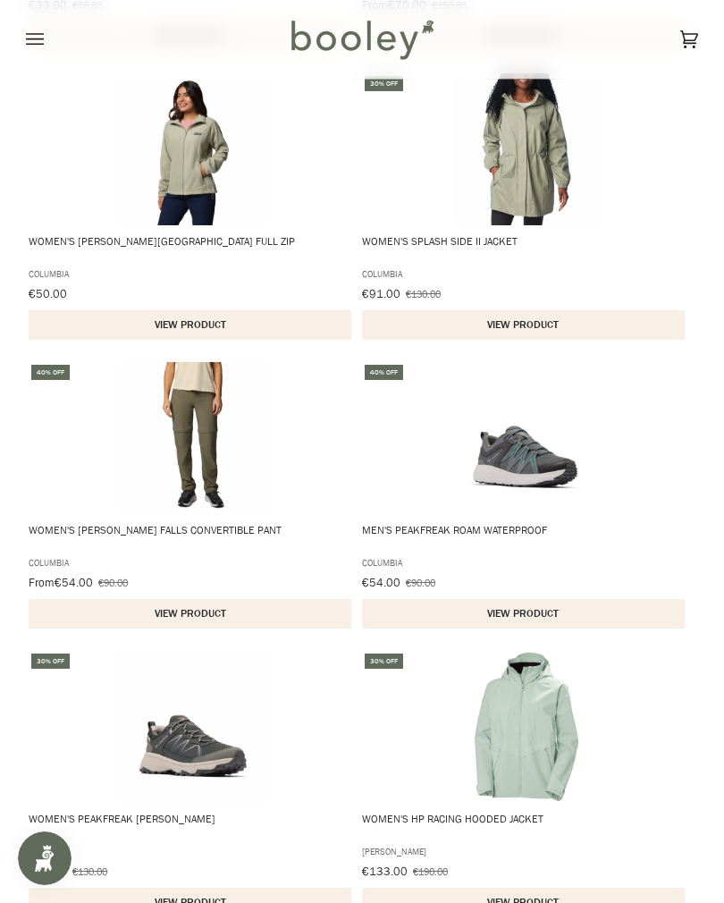
scroll to position [4528, 0]
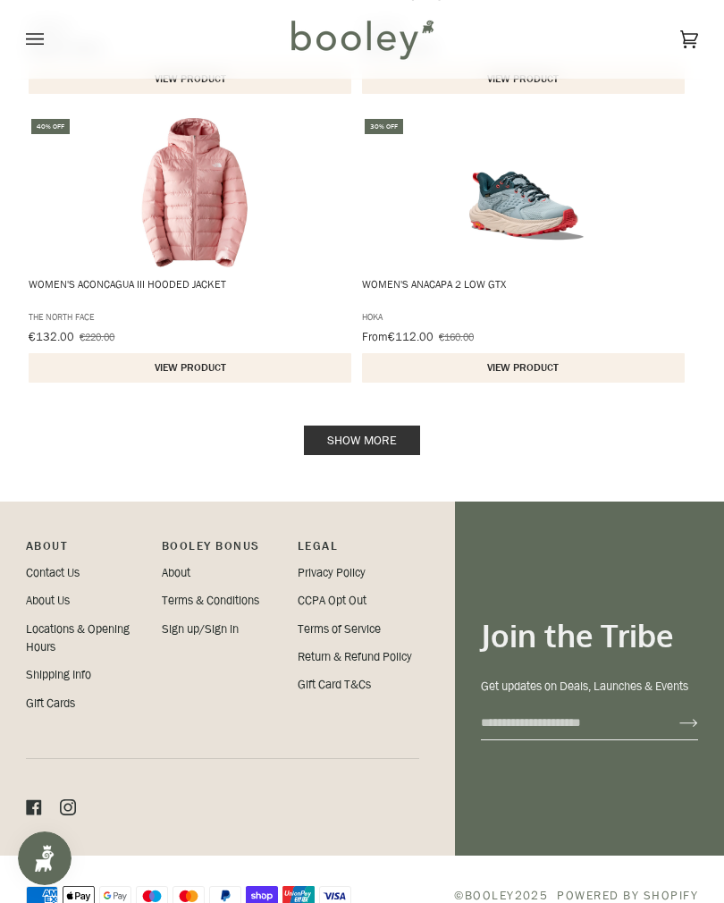
click at [384, 444] on link "Show more" at bounding box center [362, 441] width 116 height 30
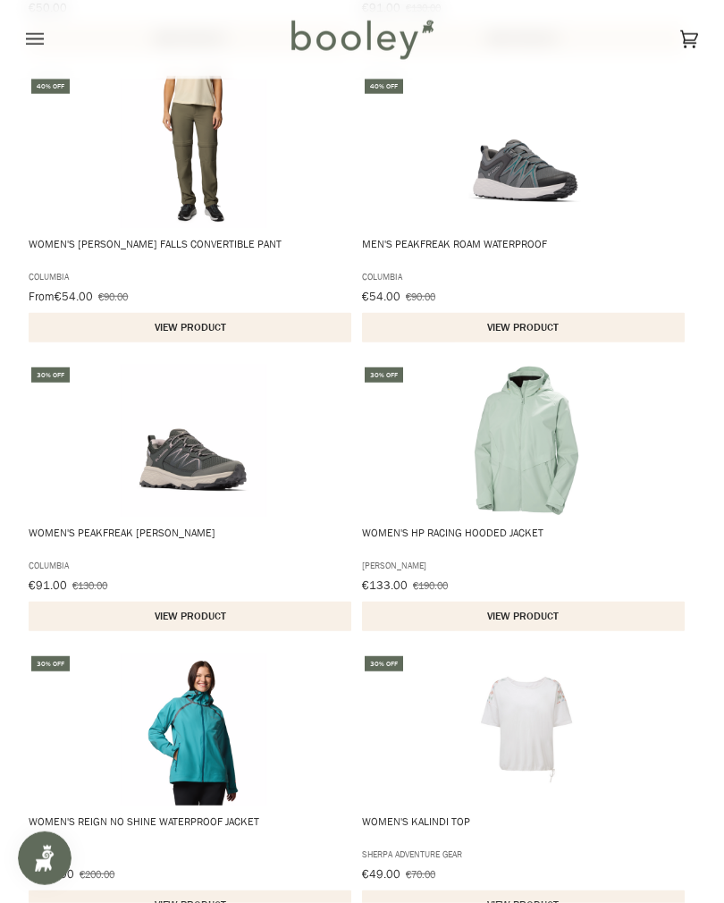
scroll to position [4766, 0]
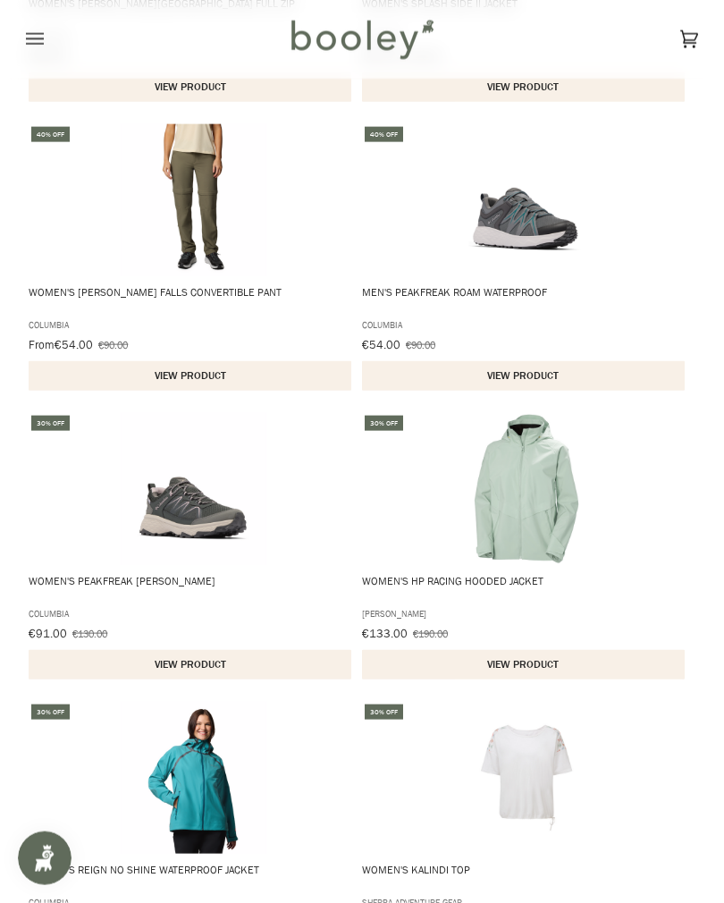
click at [56, 29] on button "Open menu" at bounding box center [53, 39] width 54 height 79
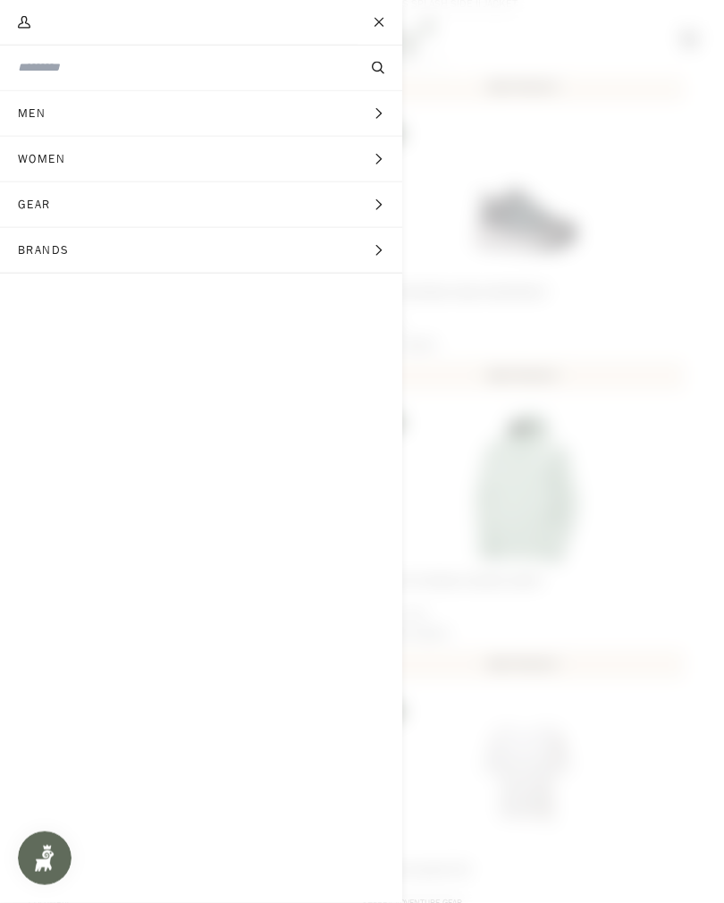
click at [58, 106] on span "Men" at bounding box center [38, 113] width 76 height 45
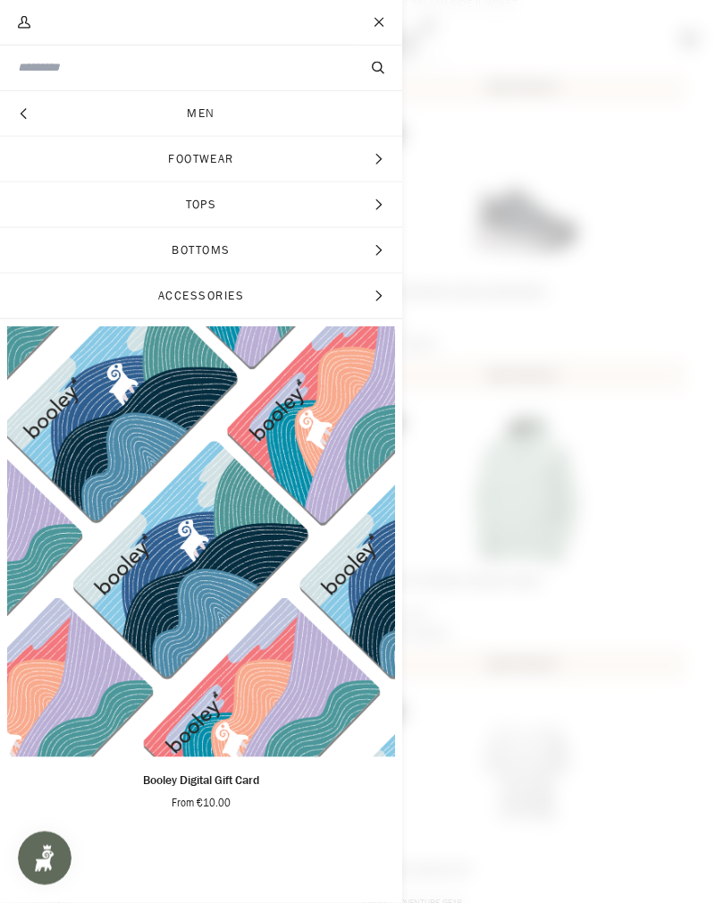
click at [236, 155] on span "Footwear" at bounding box center [201, 159] width 402 height 45
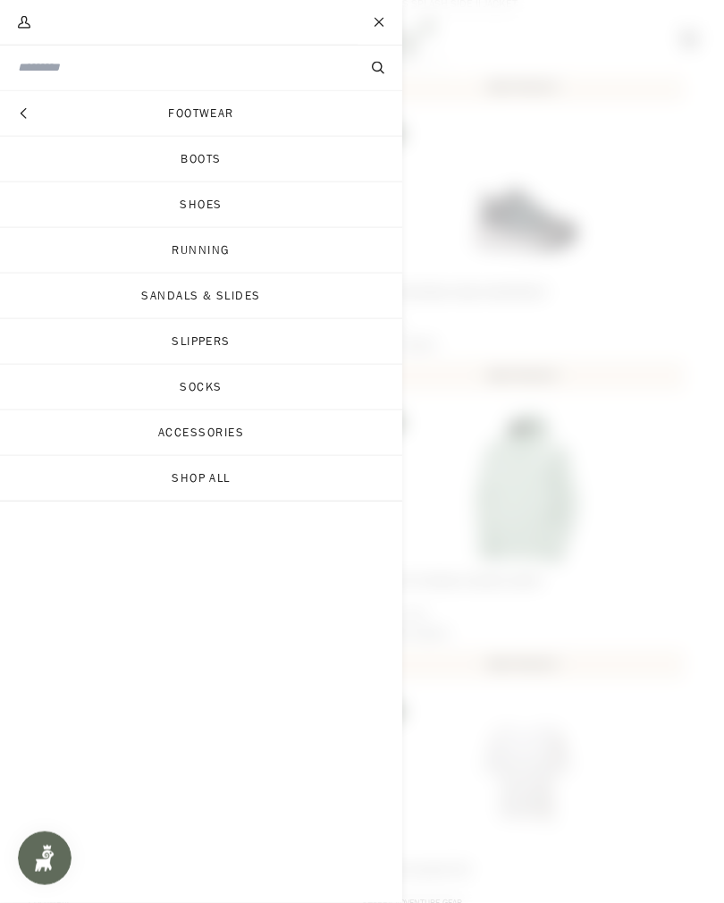
click at [227, 111] on link "Footwear" at bounding box center [201, 113] width 402 height 45
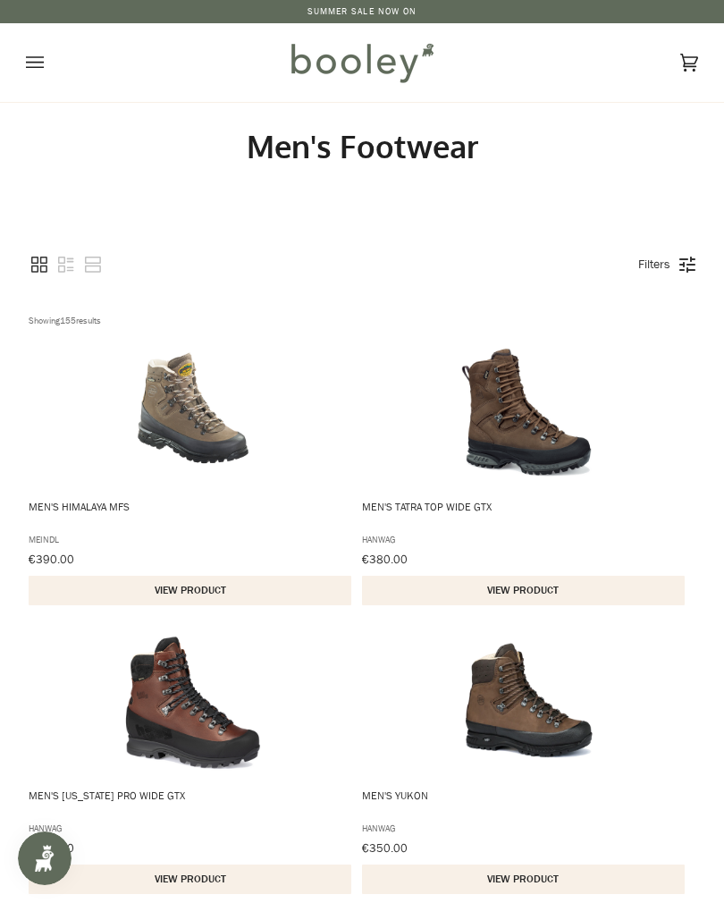
click at [47, 61] on button "Open menu" at bounding box center [53, 62] width 54 height 79
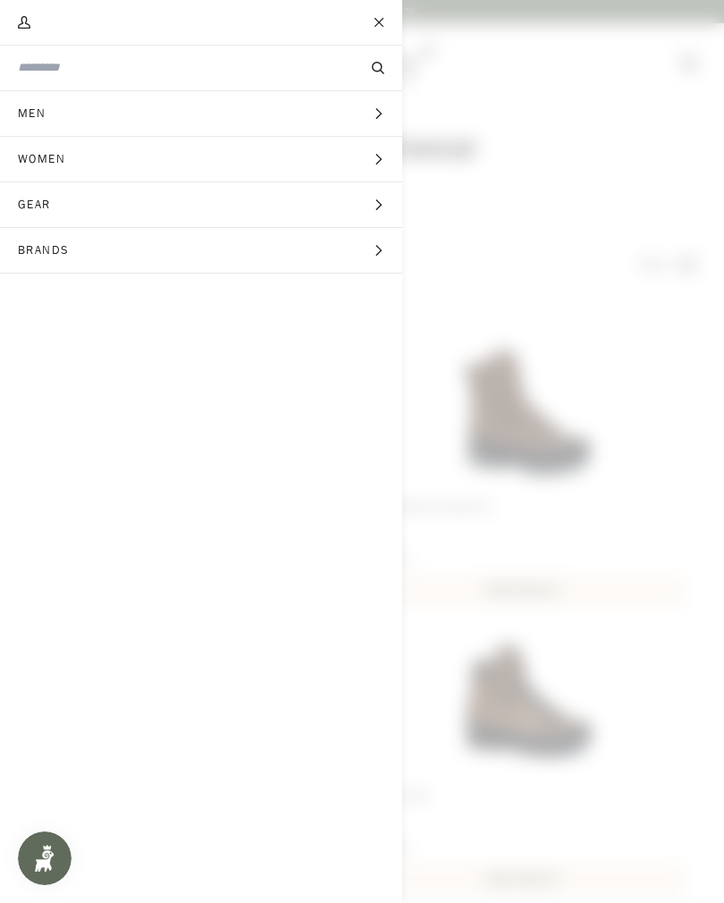
click at [63, 246] on span "Brands" at bounding box center [50, 250] width 100 height 45
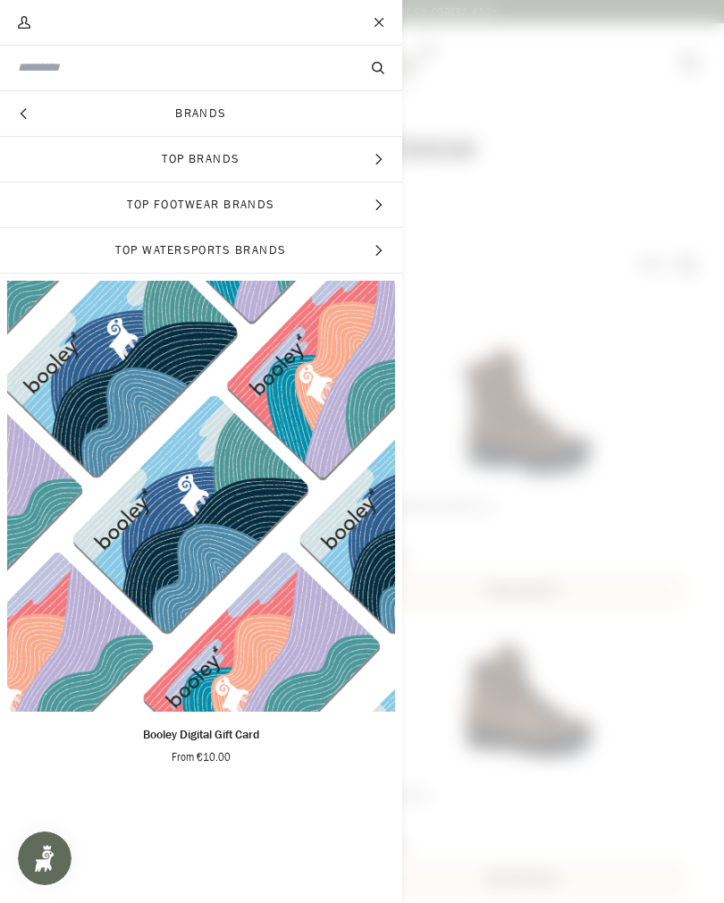
click at [236, 108] on link "Brands" at bounding box center [201, 113] width 402 height 45
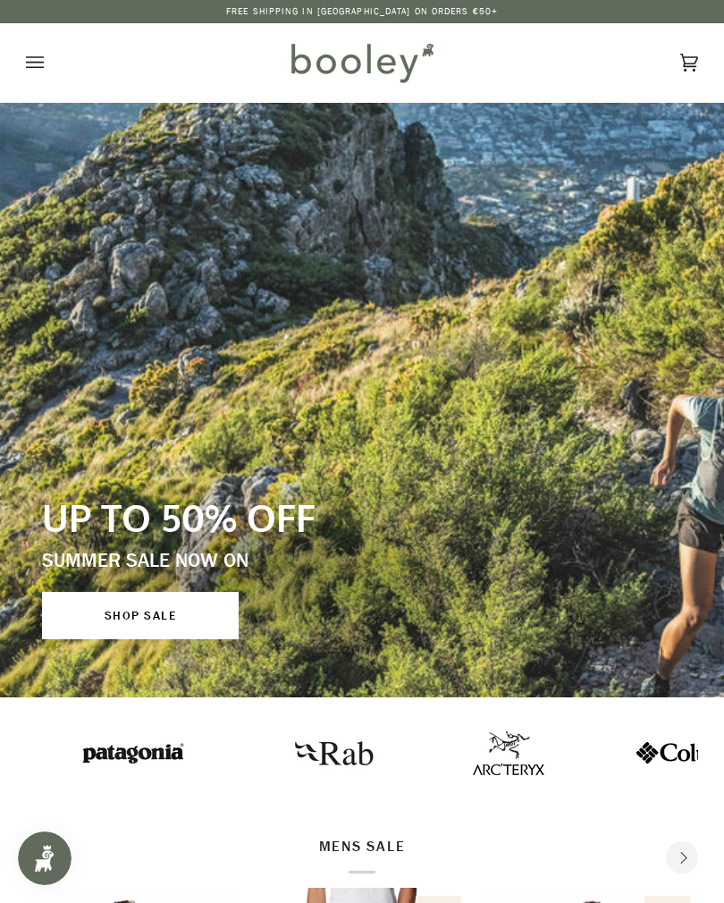
click at [45, 57] on button "Open menu" at bounding box center [53, 62] width 54 height 79
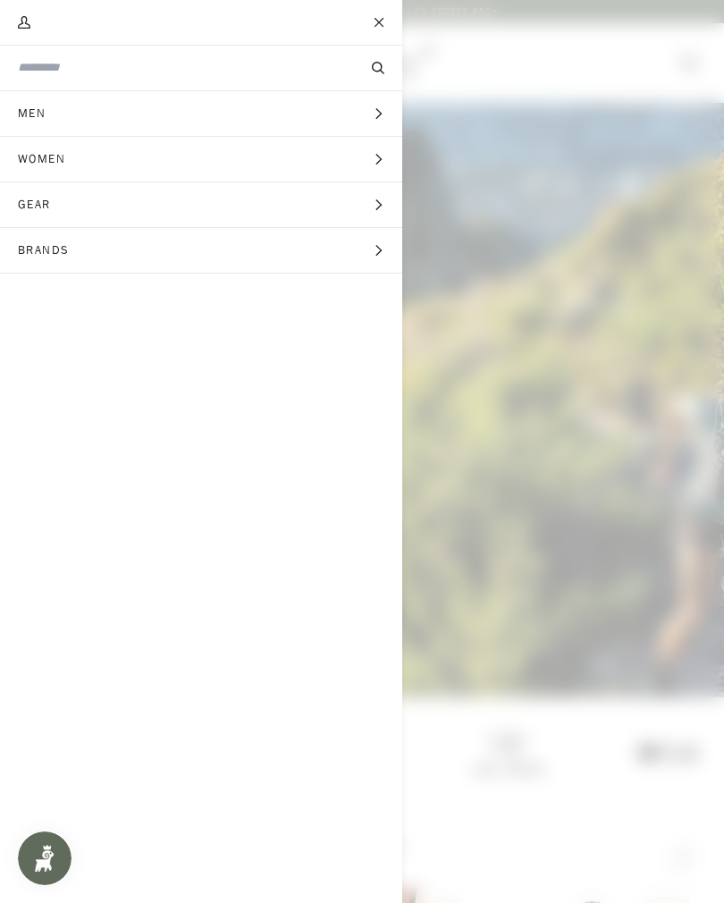
click at [65, 248] on span "Brands" at bounding box center [50, 250] width 100 height 45
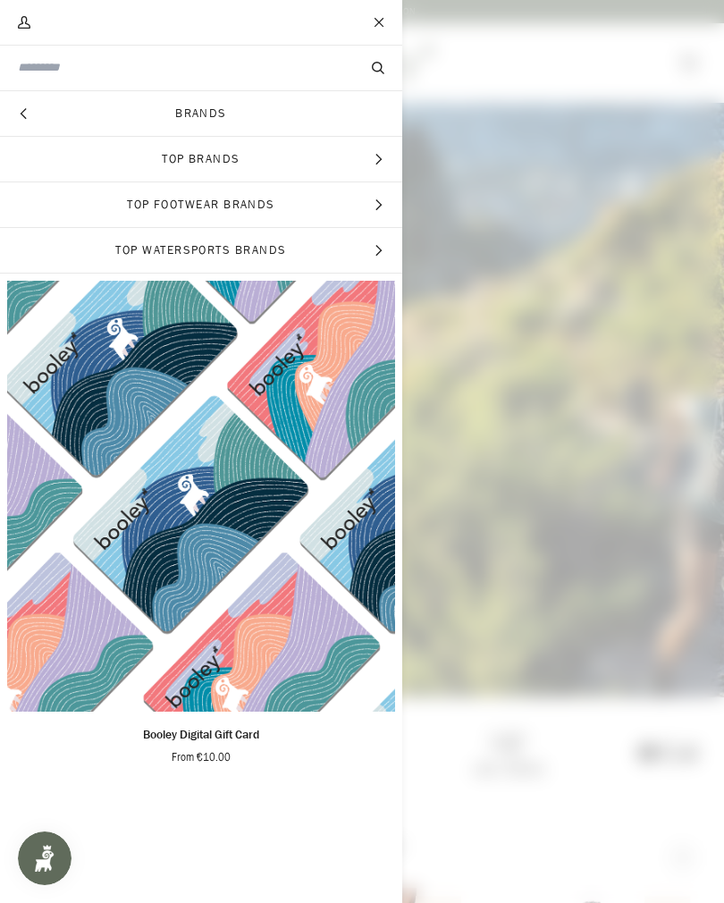
click at [272, 197] on span "Top Footwear Brands" at bounding box center [201, 204] width 402 height 45
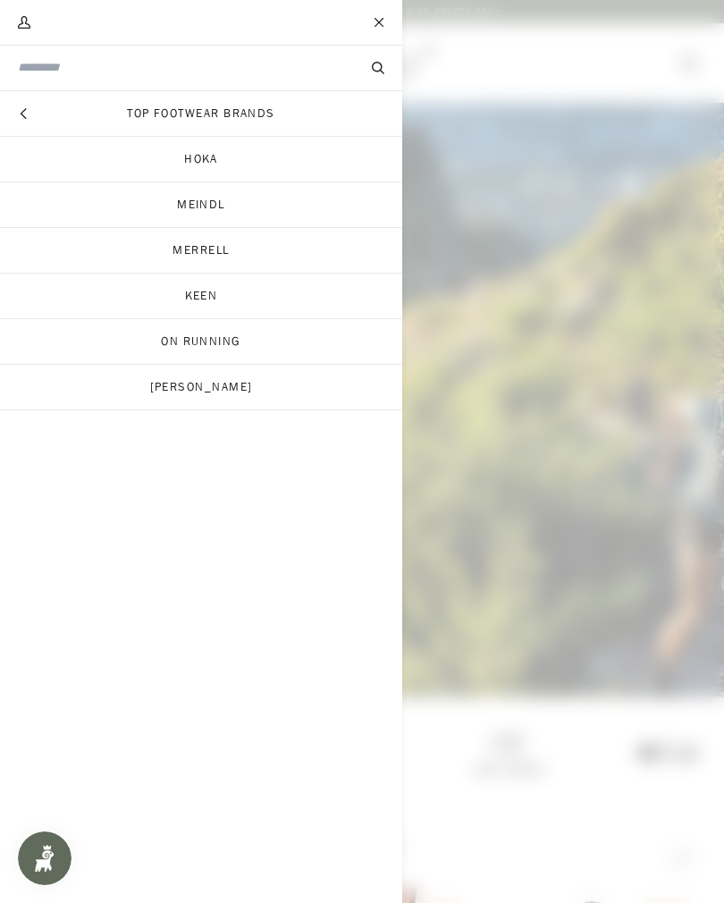
click at [218, 150] on link "Hoka" at bounding box center [201, 159] width 402 height 45
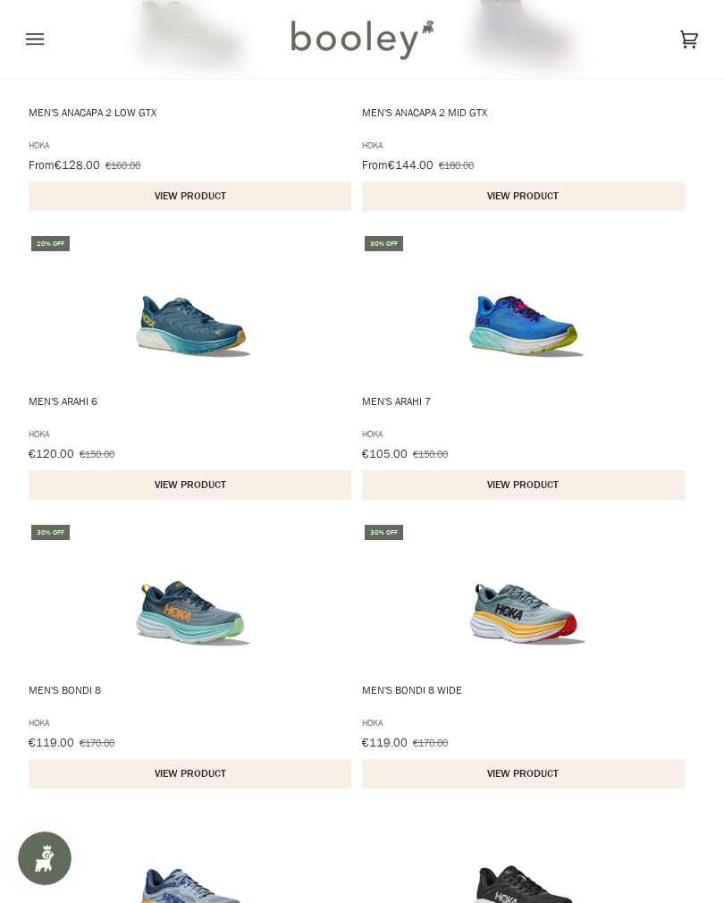
scroll to position [393, 0]
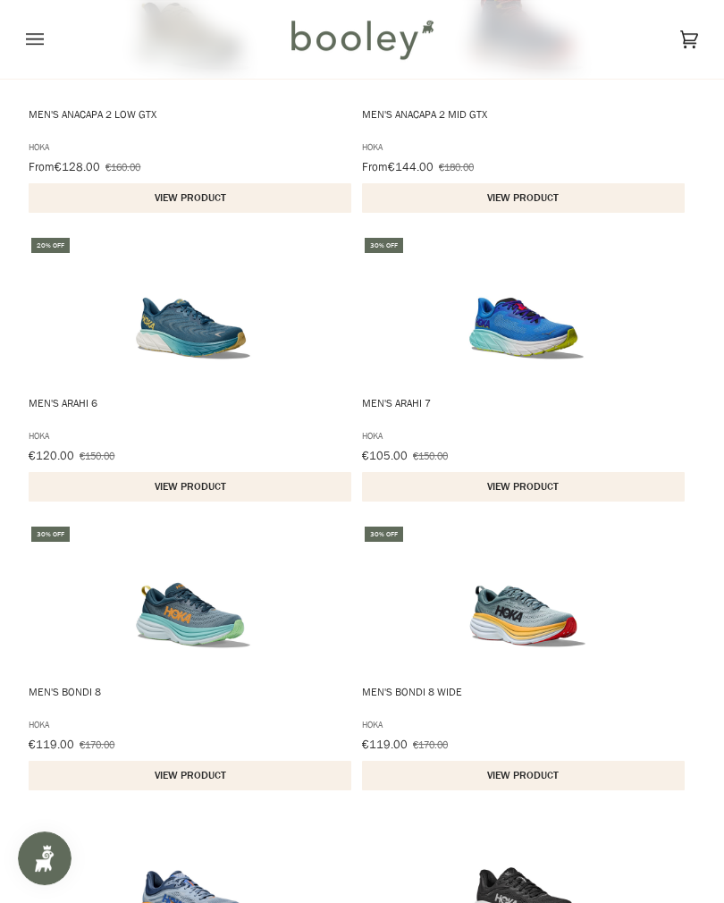
click at [538, 482] on button "View product" at bounding box center [523, 487] width 323 height 30
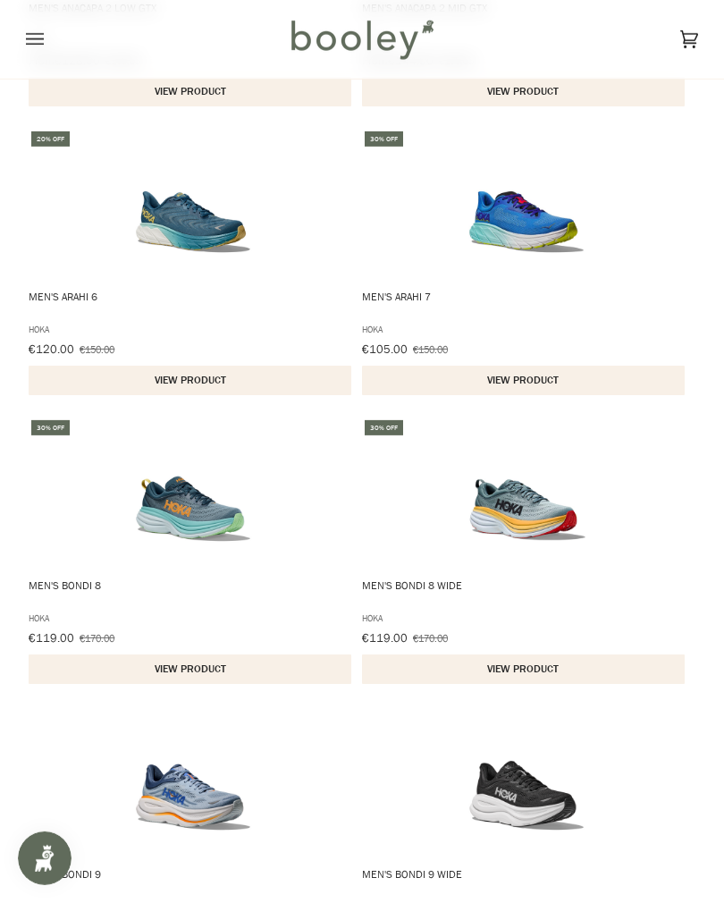
scroll to position [518, 0]
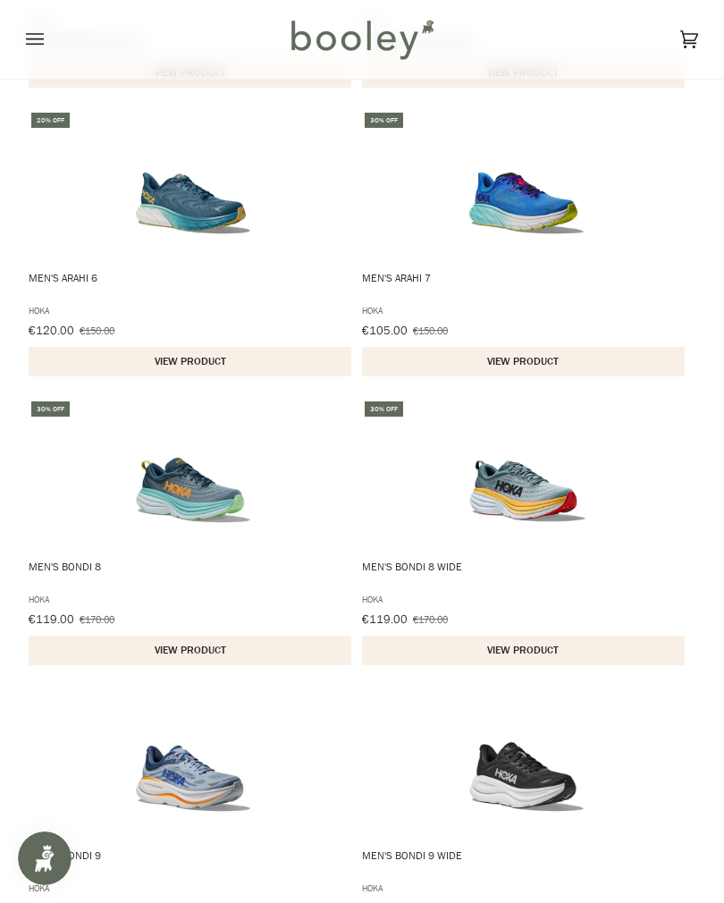
click at [211, 652] on button "View product" at bounding box center [190, 651] width 323 height 30
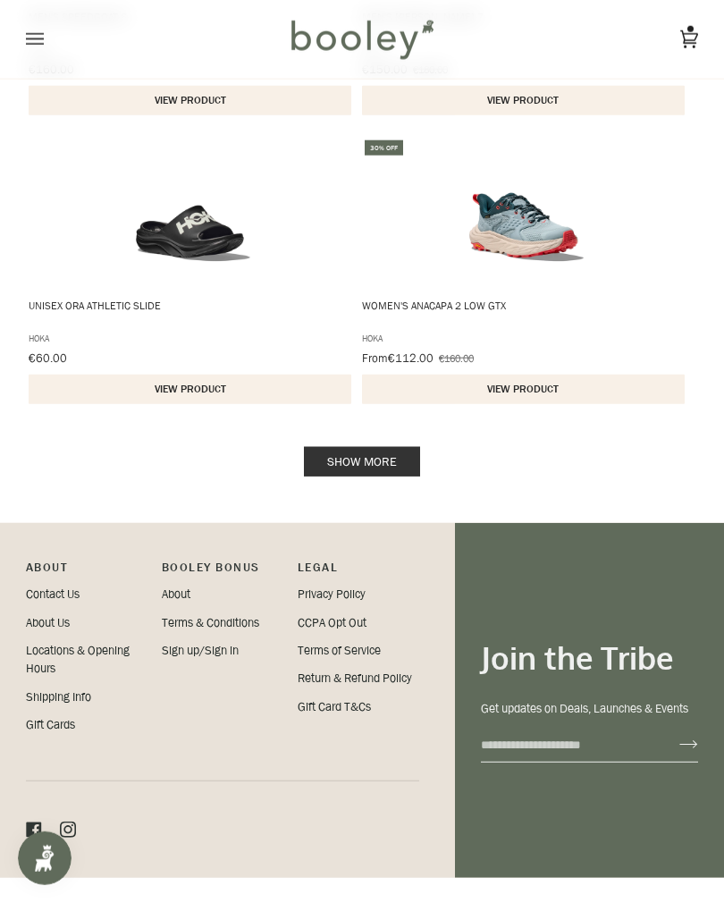
scroll to position [2808, 0]
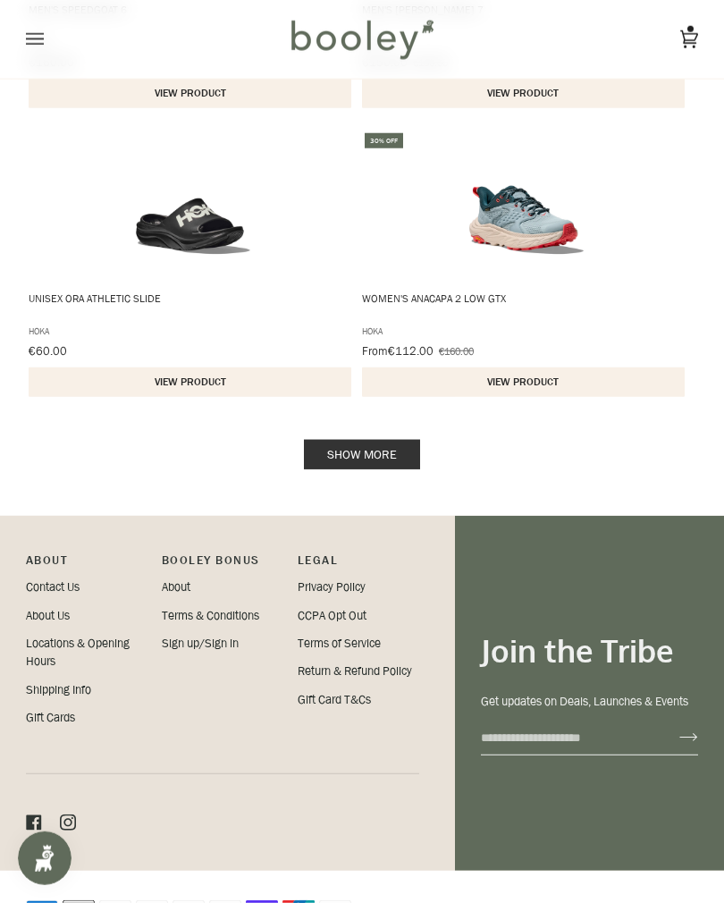
click at [382, 445] on link "Show more" at bounding box center [362, 455] width 116 height 30
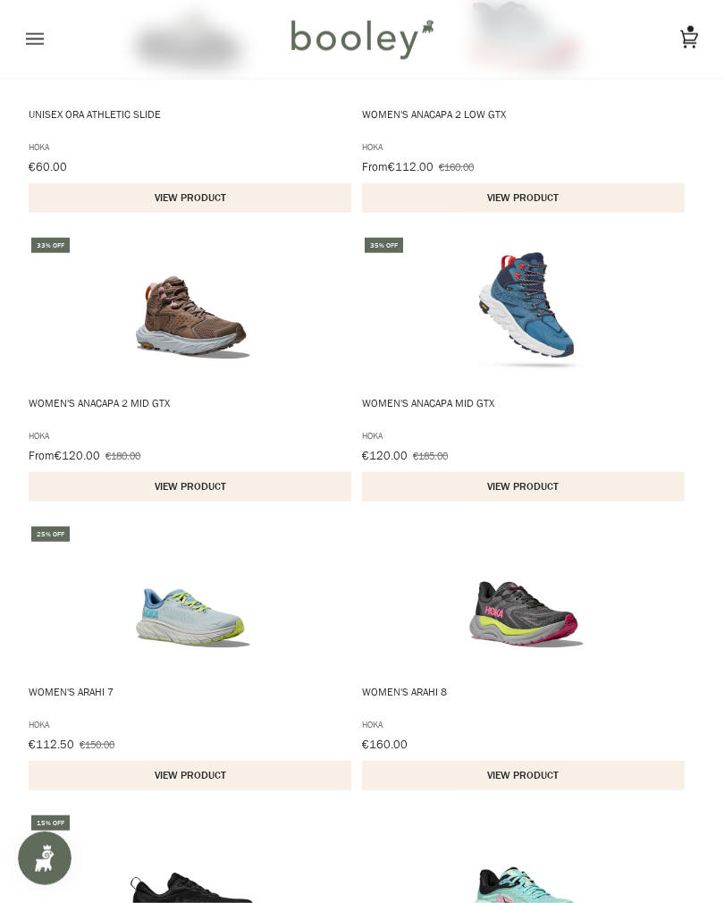
scroll to position [2984, 0]
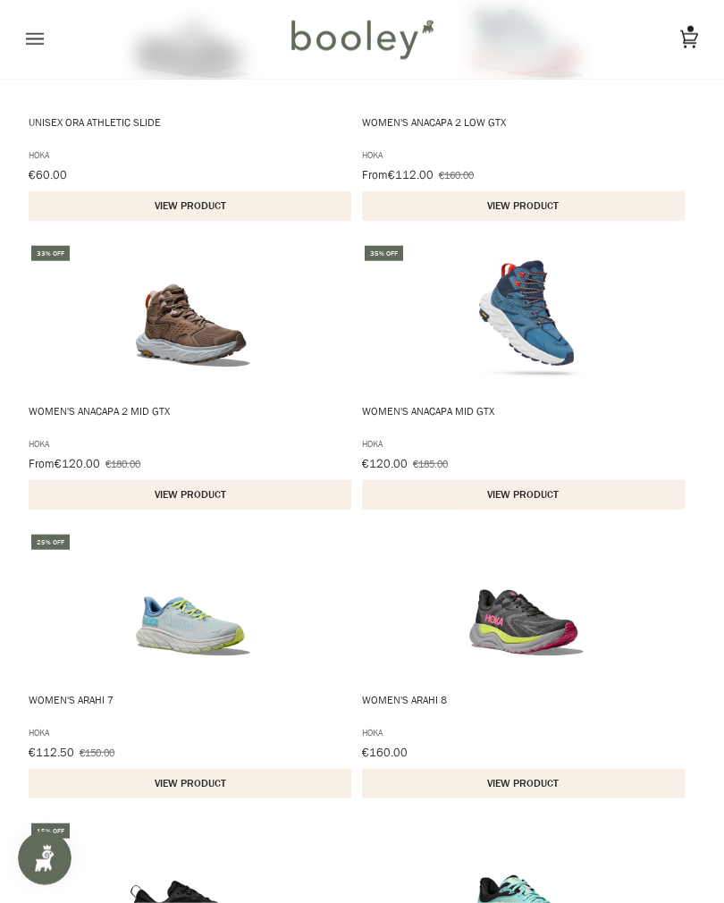
click at [46, 29] on button "Open menu" at bounding box center [53, 39] width 54 height 79
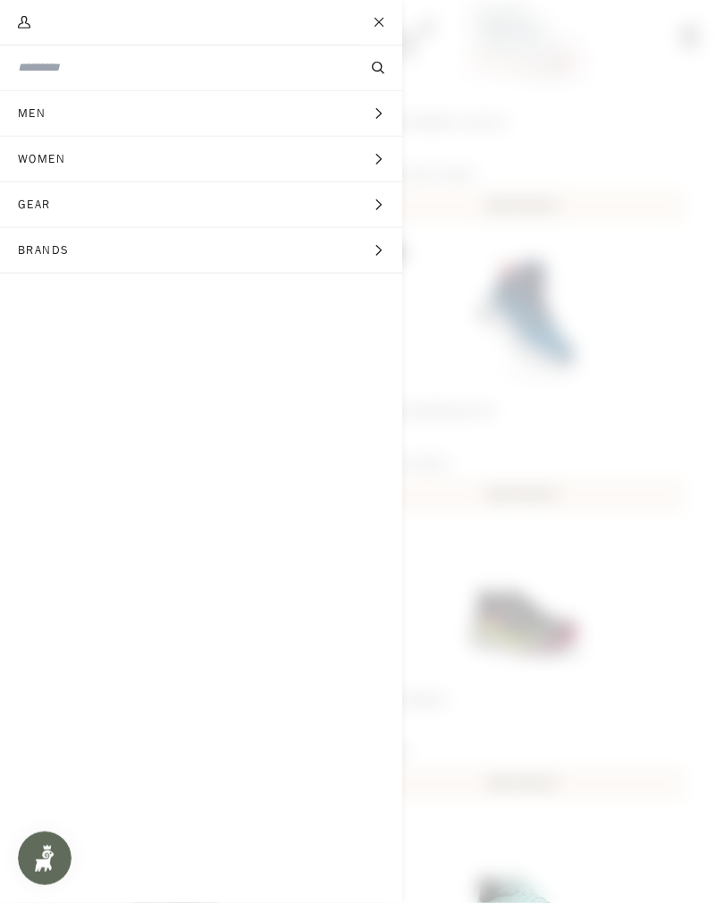
click at [56, 105] on span "Men" at bounding box center [38, 113] width 76 height 45
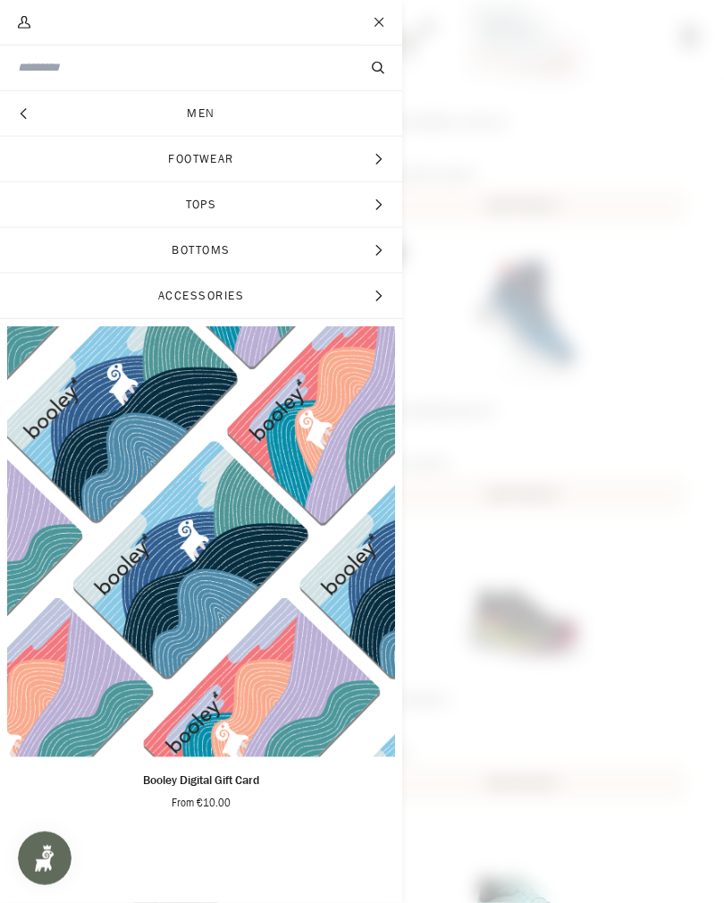
click at [234, 158] on span "Footwear" at bounding box center [201, 159] width 402 height 45
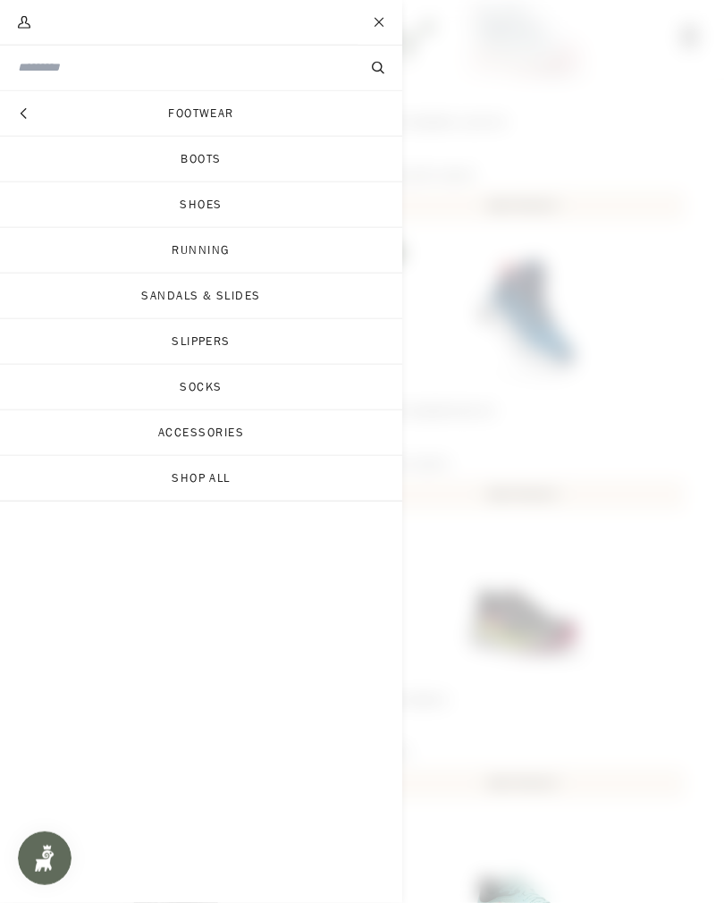
click at [231, 104] on link "Footwear" at bounding box center [201, 113] width 402 height 45
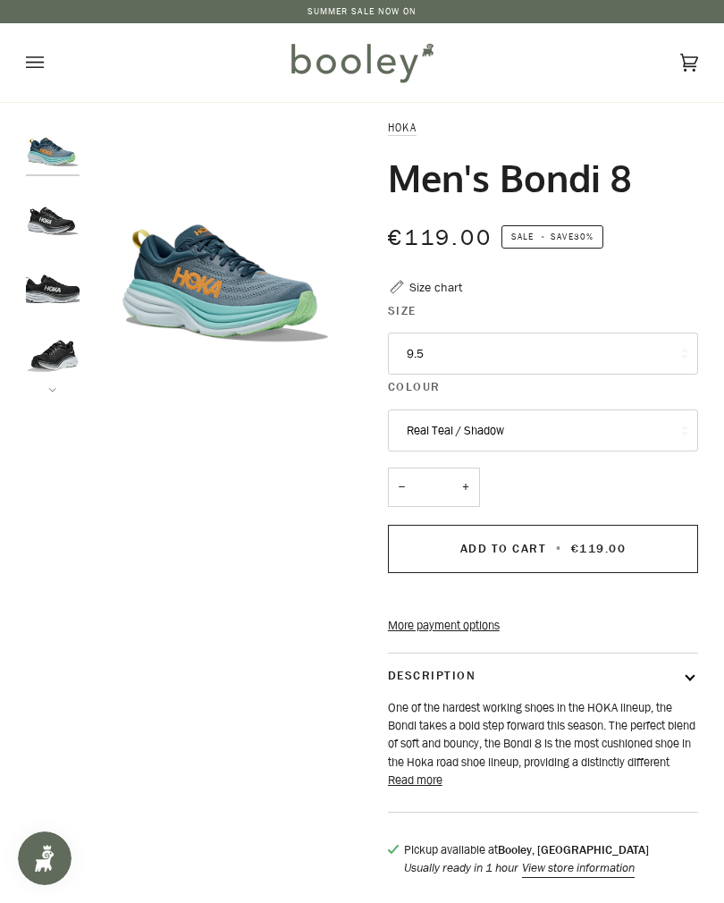
click at [520, 541] on span "Add to Cart" at bounding box center [503, 548] width 86 height 17
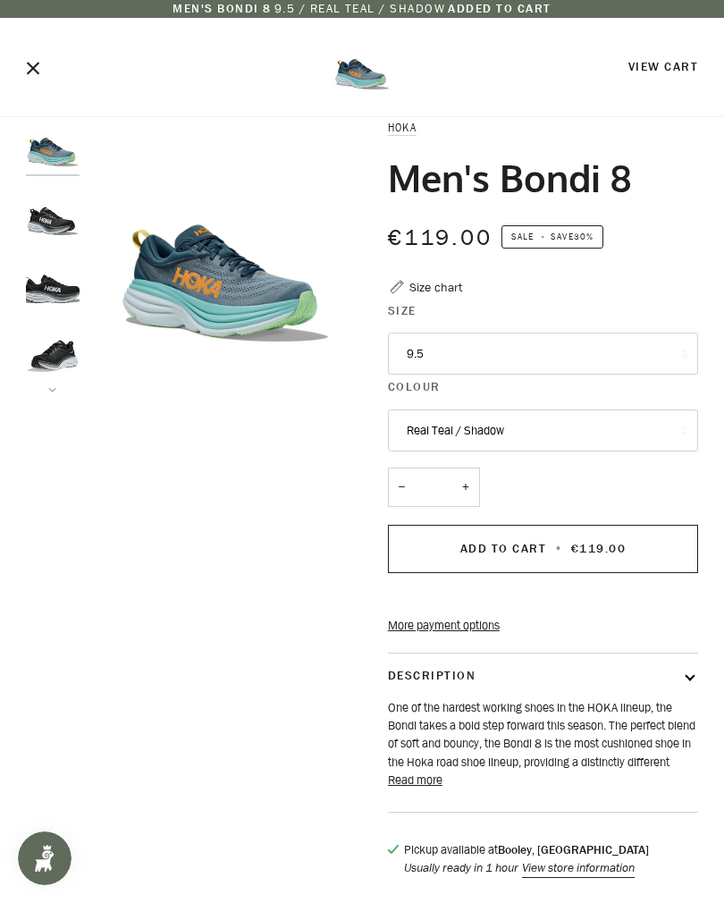
click at [659, 73] on link "View Cart" at bounding box center [664, 66] width 70 height 17
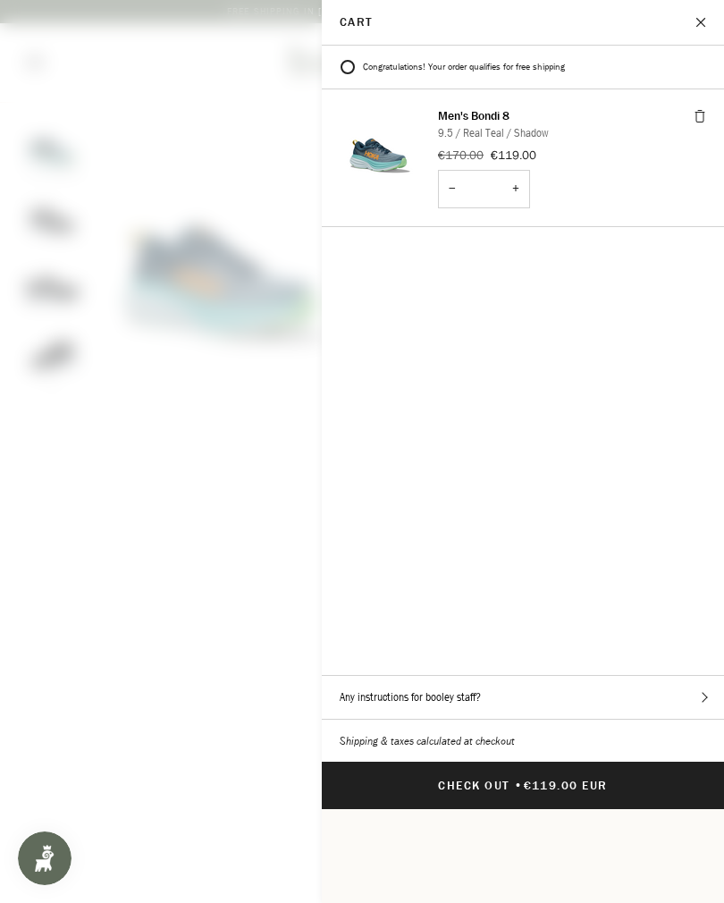
click at [565, 777] on span "€119.00 EUR" at bounding box center [566, 785] width 84 height 17
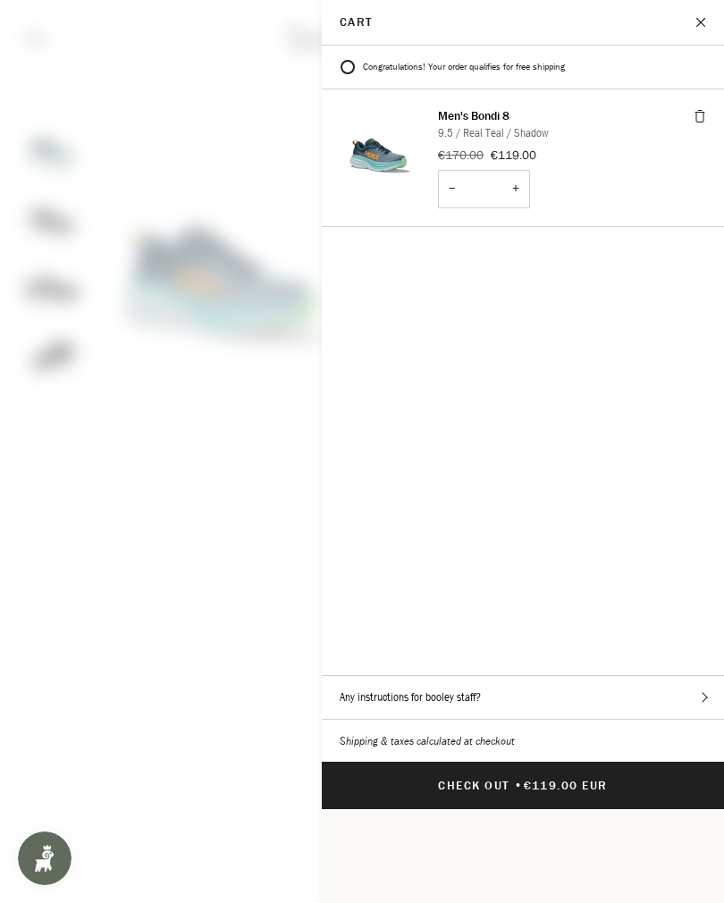
click at [711, 21] on button "Close" at bounding box center [702, 22] width 45 height 45
